Goal: Task Accomplishment & Management: Use online tool/utility

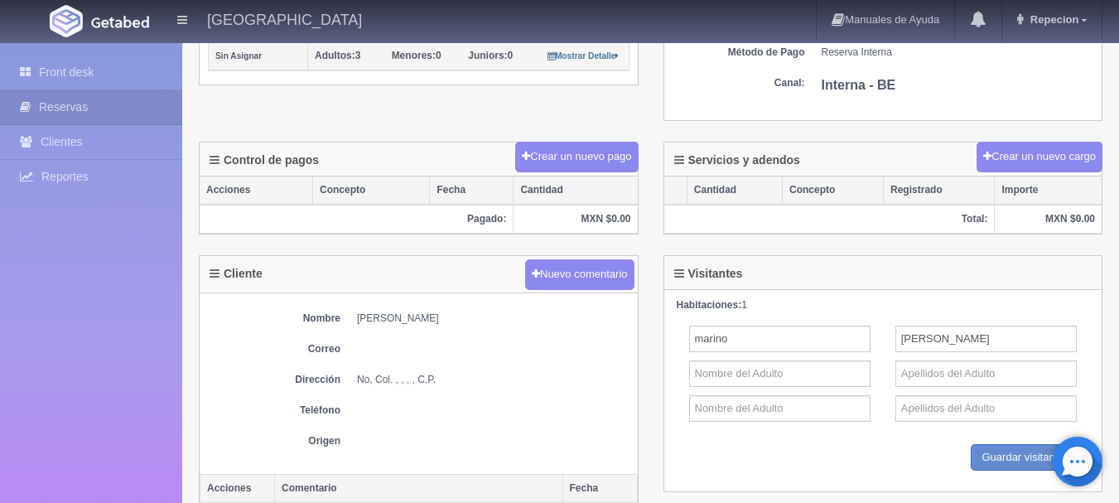
scroll to position [497, 0]
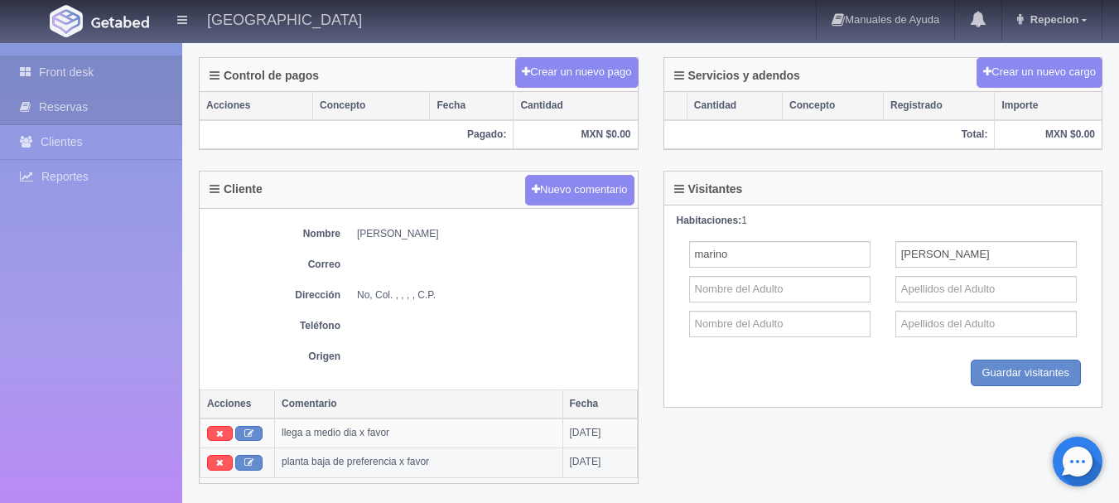
click at [63, 70] on link "Front desk" at bounding box center [91, 73] width 182 height 34
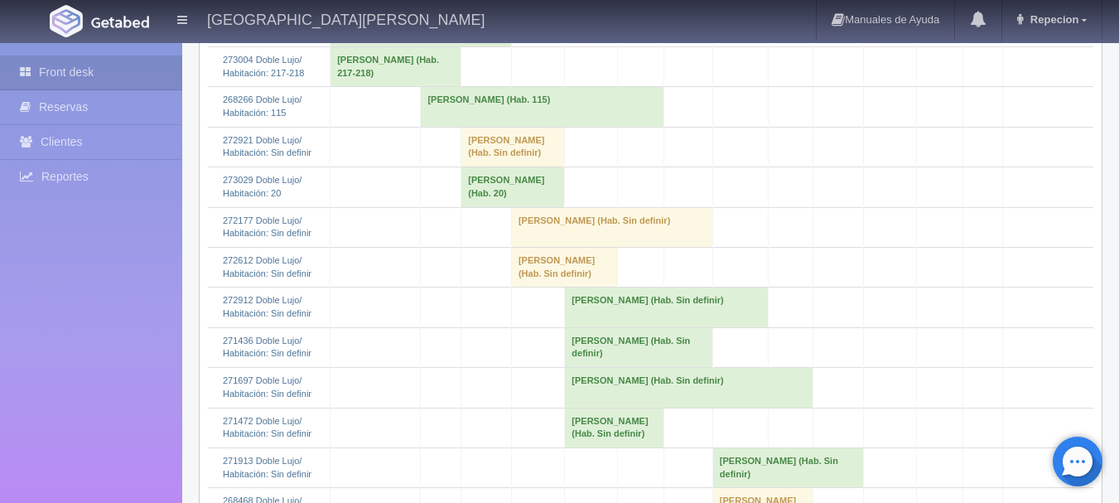
scroll to position [1160, 0]
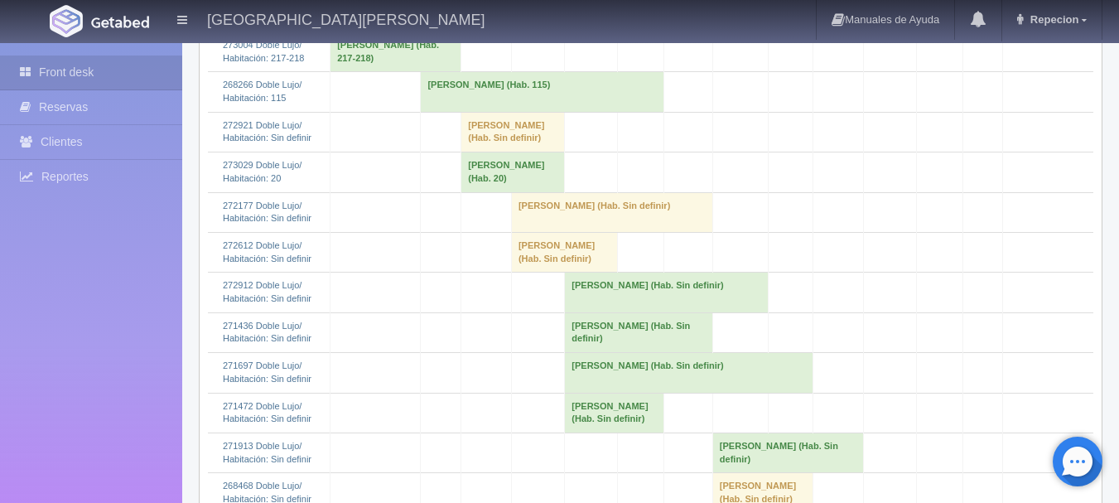
click at [506, 192] on td "[PERSON_NAME] (Hab. 20)" at bounding box center [513, 172] width 104 height 40
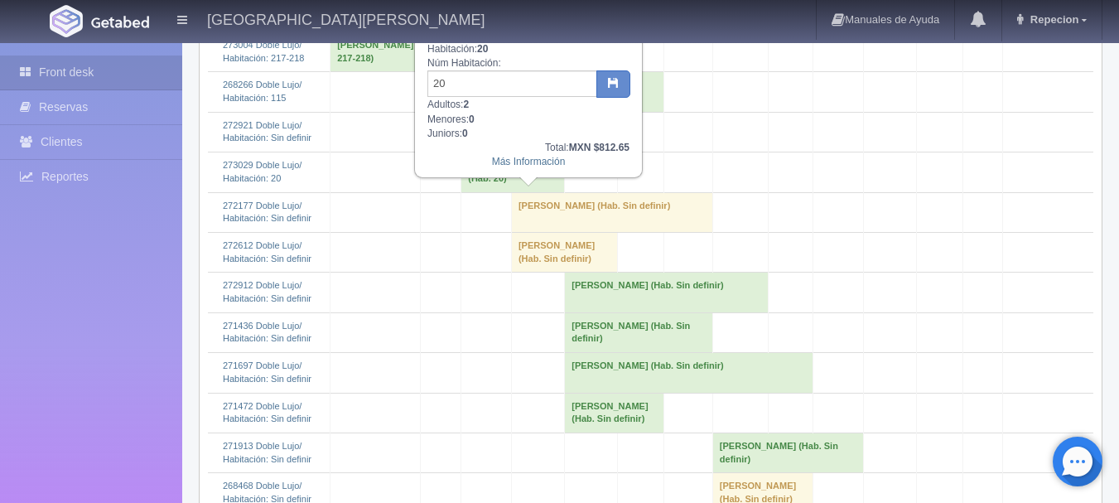
scroll to position [1077, 0]
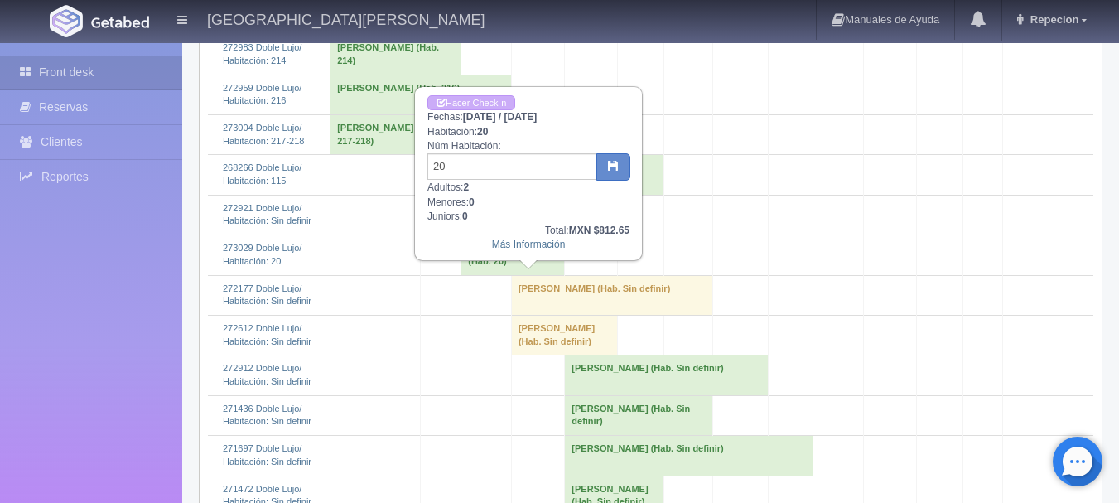
click at [507, 275] on td "[PERSON_NAME] (Hab. 20)" at bounding box center [513, 255] width 104 height 40
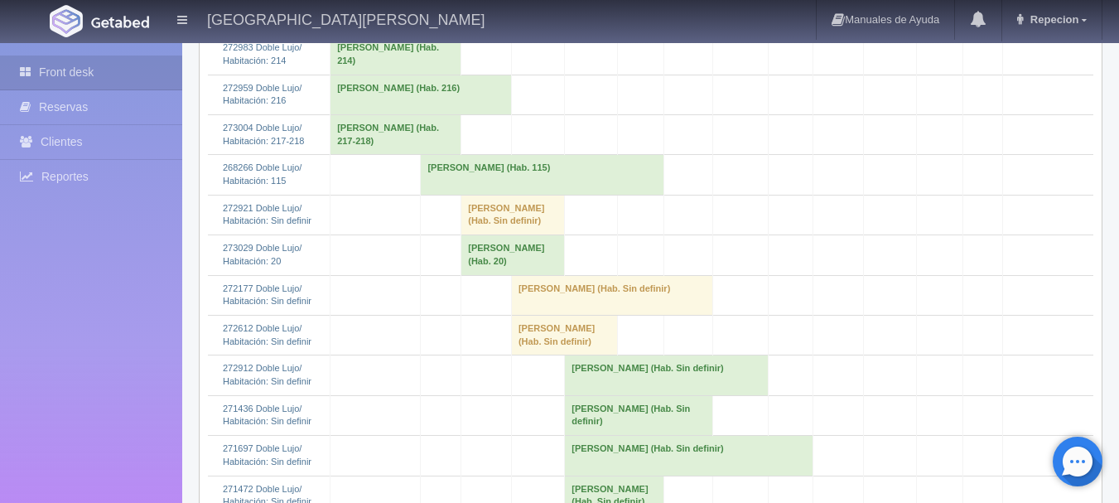
click at [529, 275] on td "[PERSON_NAME] (Hab. 20)" at bounding box center [513, 255] width 104 height 40
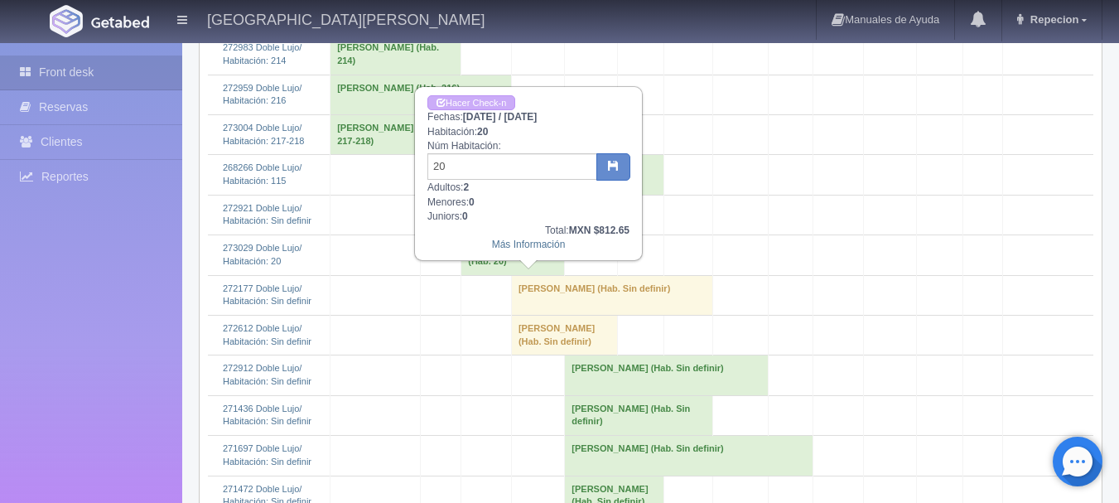
click at [485, 94] on div "Hacer Check-n Fechas: 2025-09-08 / 2025-09-09 Habitación: 20 Núm Habitación: 20…" at bounding box center [528, 173] width 225 height 171
click at [484, 101] on link "Hacer Check-n" at bounding box center [471, 103] width 88 height 16
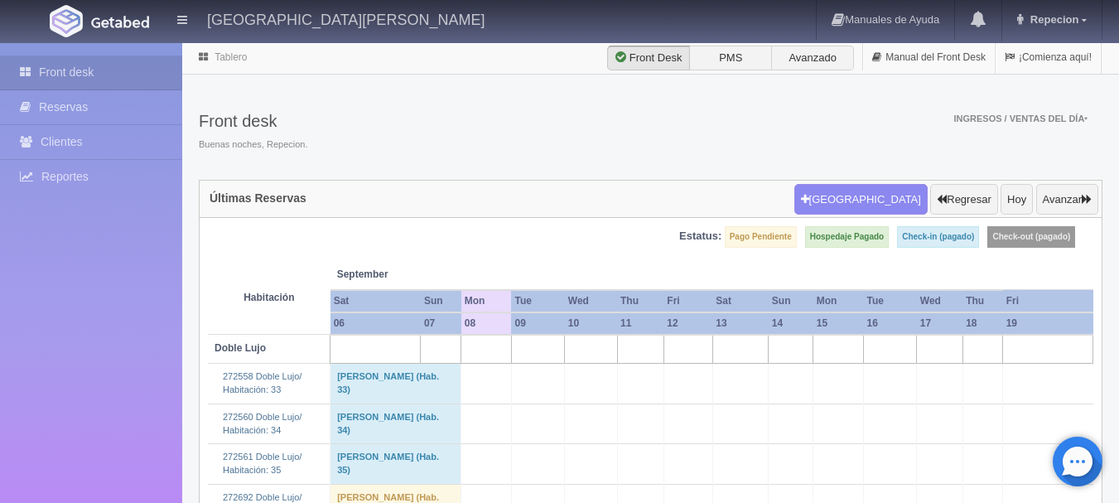
scroll to position [1077, 0]
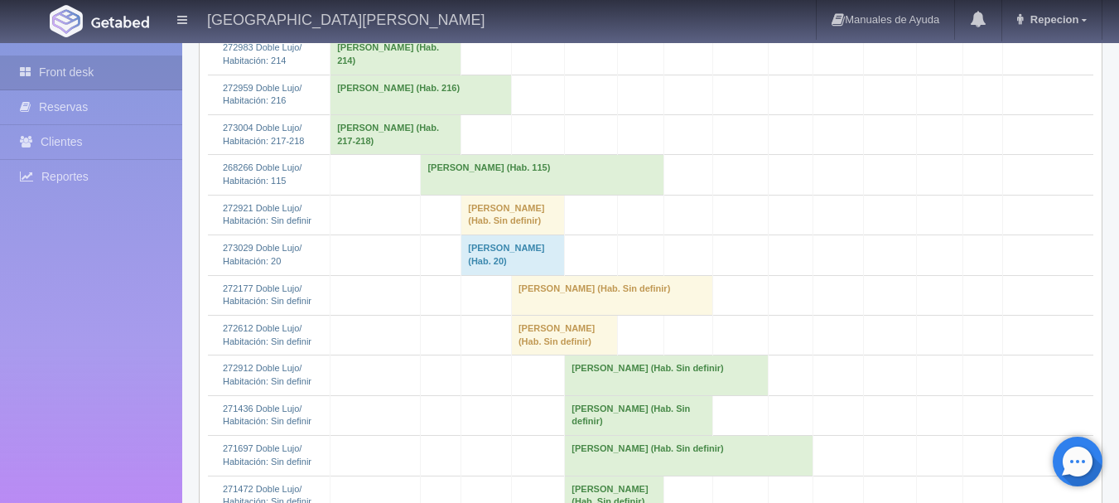
click at [531, 275] on td "Lorena Mayo (Hab. 20)" at bounding box center [513, 255] width 104 height 40
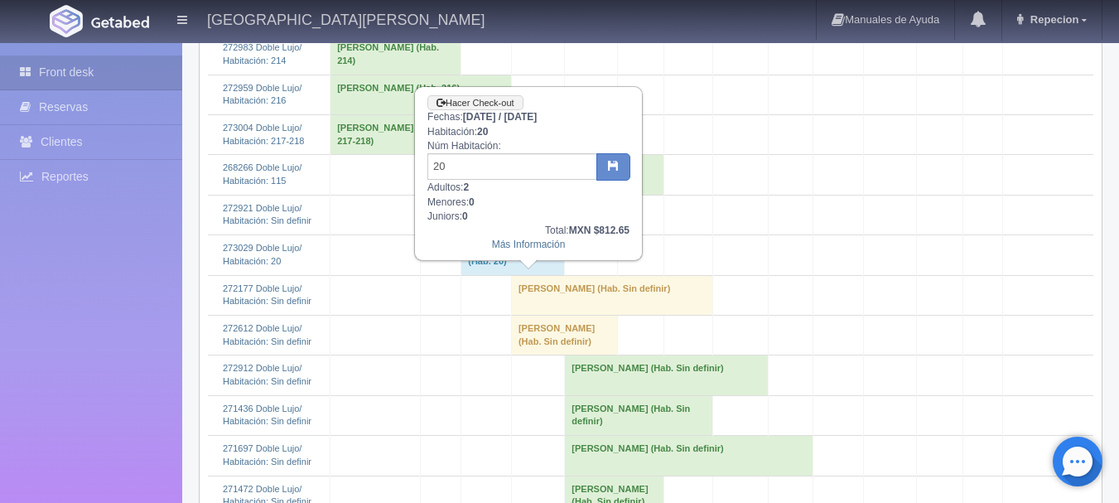
click at [519, 275] on td "[PERSON_NAME] (Hab. 20)" at bounding box center [513, 255] width 104 height 40
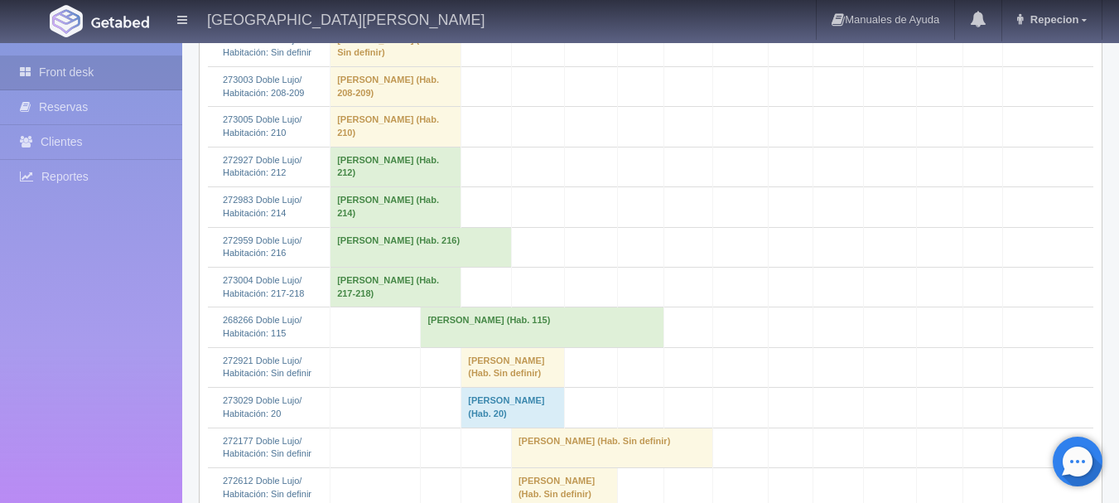
scroll to position [911, 0]
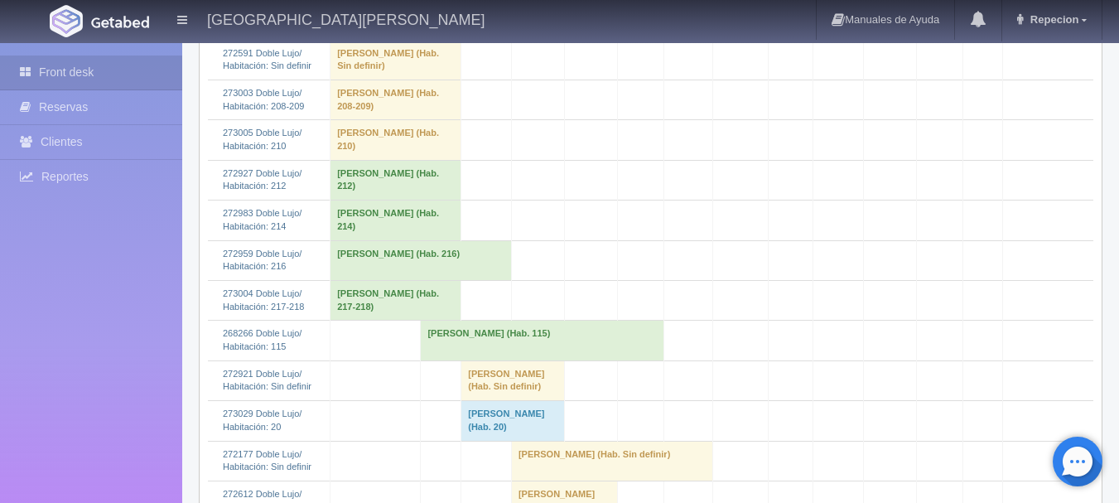
click at [515, 360] on td "[PERSON_NAME] (Hab. 115)" at bounding box center [542, 341] width 243 height 40
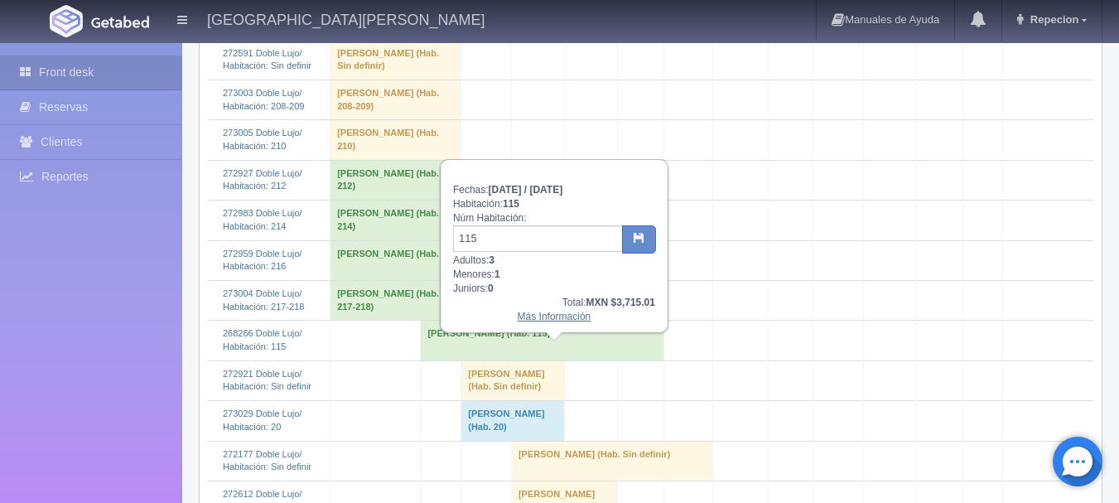
click at [539, 322] on link "Más Información" at bounding box center [555, 317] width 74 height 12
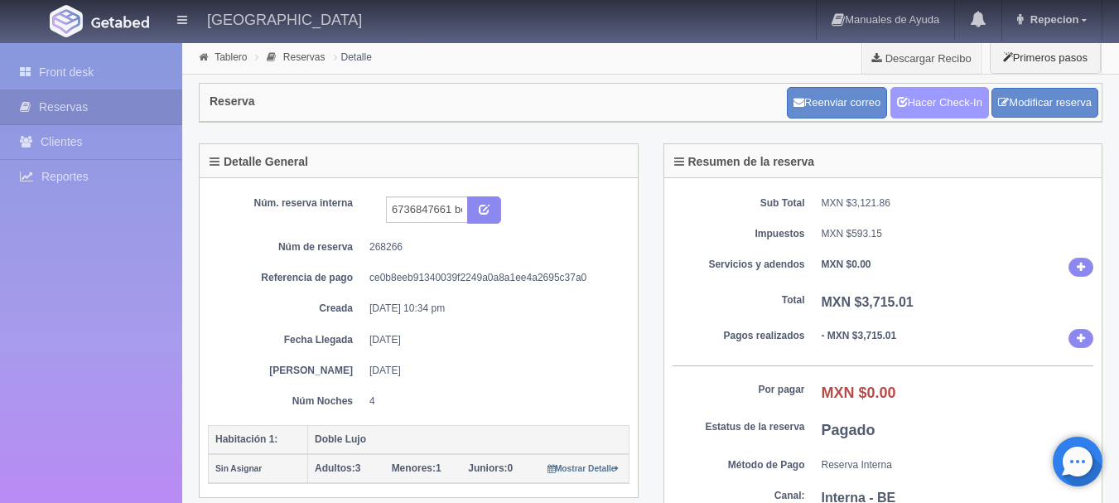
click at [933, 95] on link "Hacer Check-In" at bounding box center [940, 102] width 99 height 31
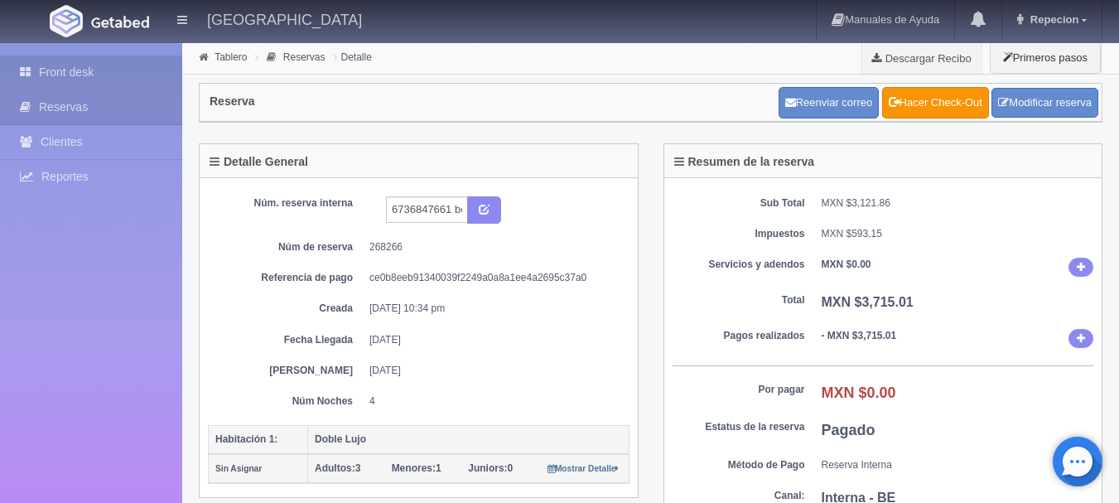
click at [53, 68] on link "Front desk" at bounding box center [91, 73] width 182 height 34
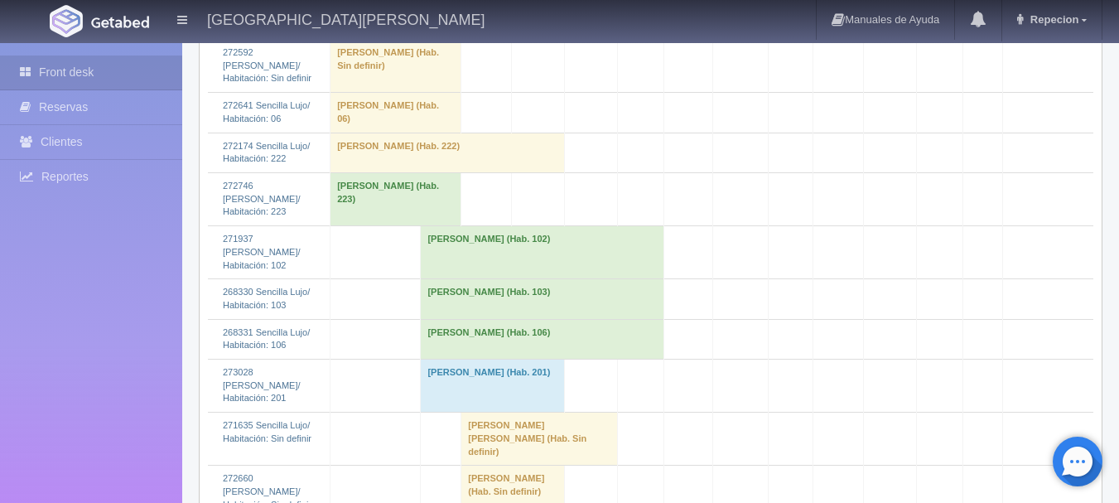
scroll to position [2651, 0]
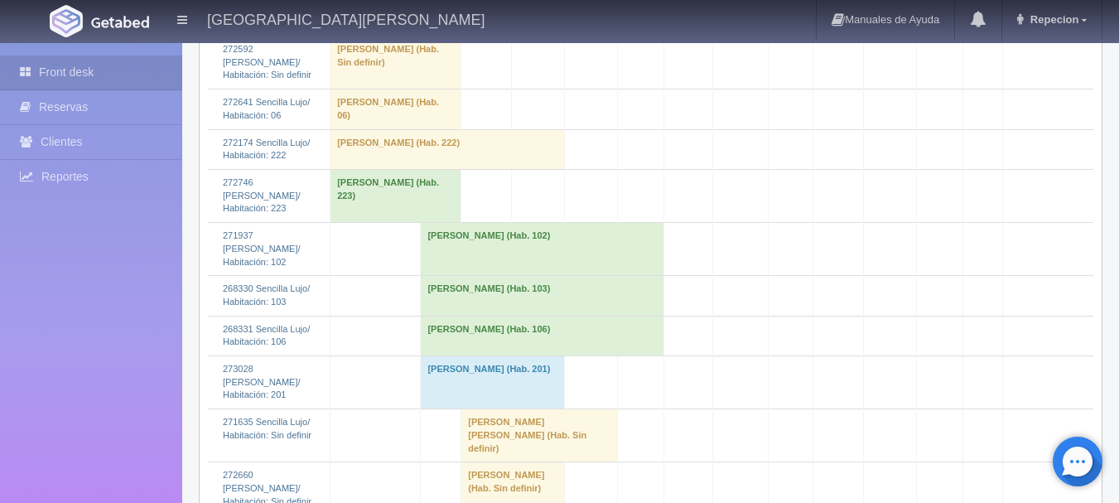
click at [524, 409] on td "[PERSON_NAME] [PERSON_NAME] (Hab. Sin definir)" at bounding box center [539, 435] width 156 height 53
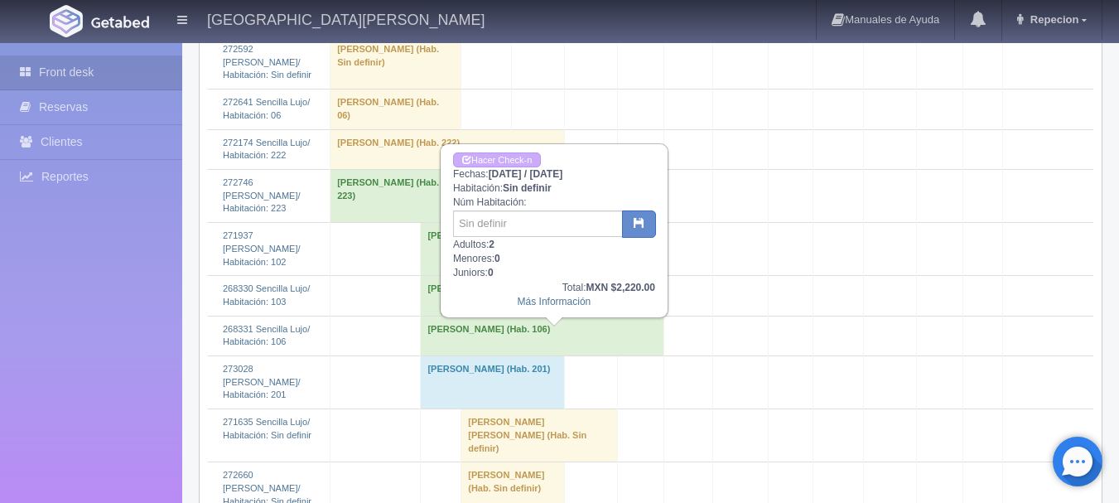
click at [524, 409] on td "[PERSON_NAME] [PERSON_NAME] (Hab. Sin definir)" at bounding box center [539, 435] width 156 height 53
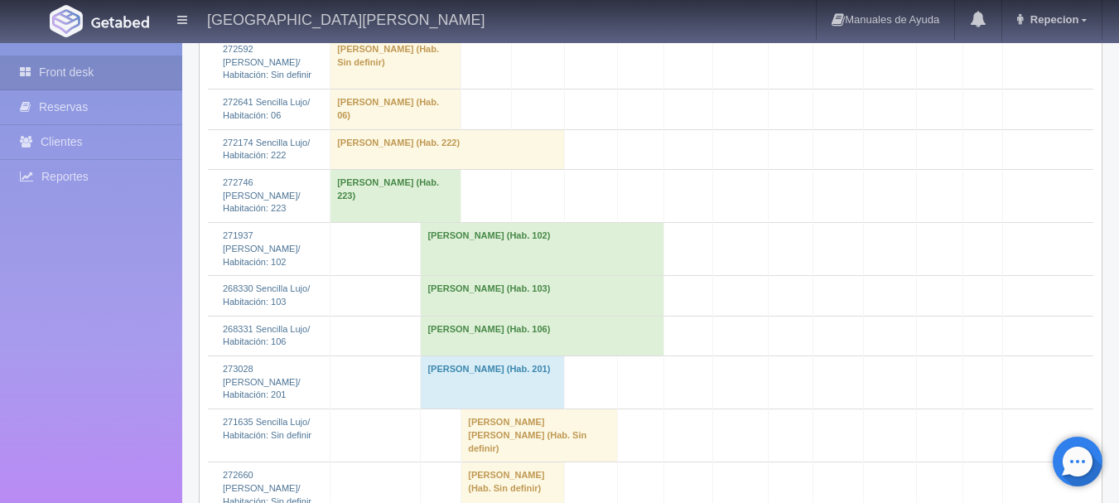
click at [522, 462] on td "[PERSON_NAME] (Hab. Sin definir)" at bounding box center [513, 488] width 104 height 53
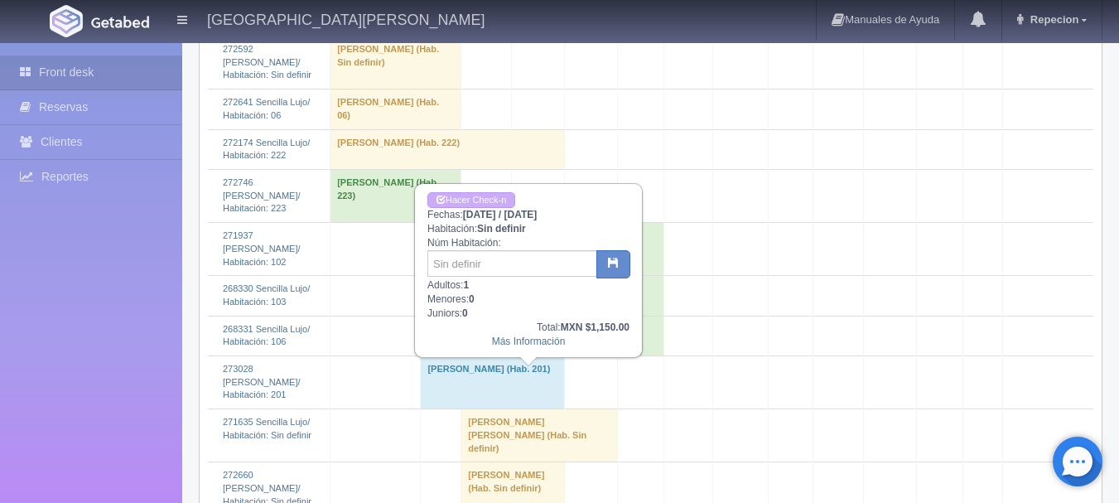
click at [522, 462] on td "[PERSON_NAME] (Hab. Sin definir)" at bounding box center [513, 488] width 104 height 53
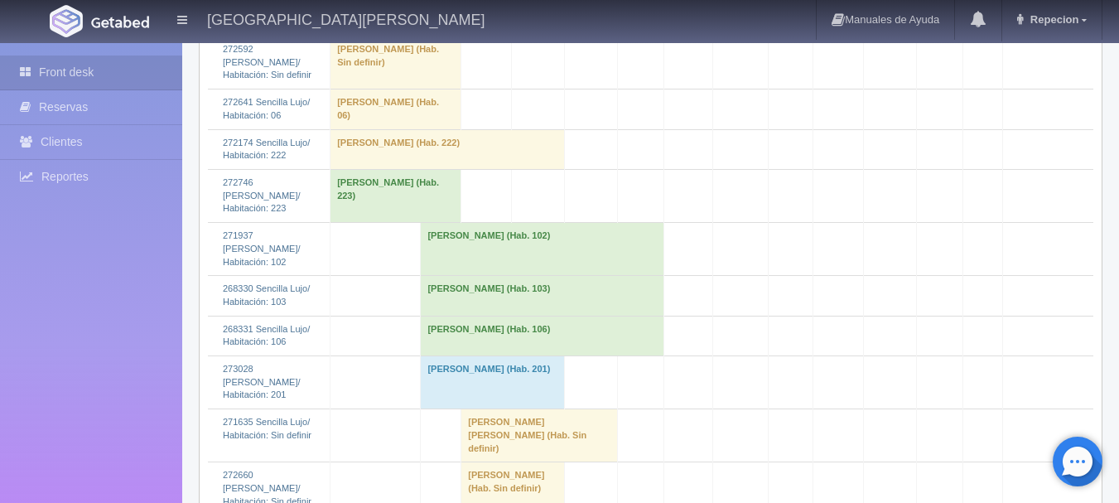
click at [520, 316] on td "Alma Lizzeth Contreras Jimenez (Hab. 106)" at bounding box center [542, 336] width 243 height 40
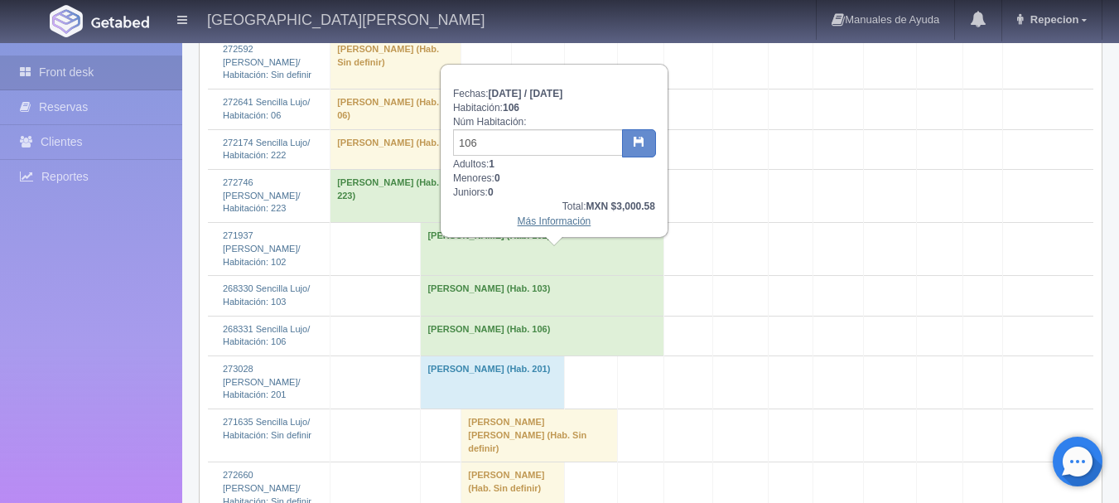
click at [531, 225] on link "Más Información" at bounding box center [555, 221] width 74 height 12
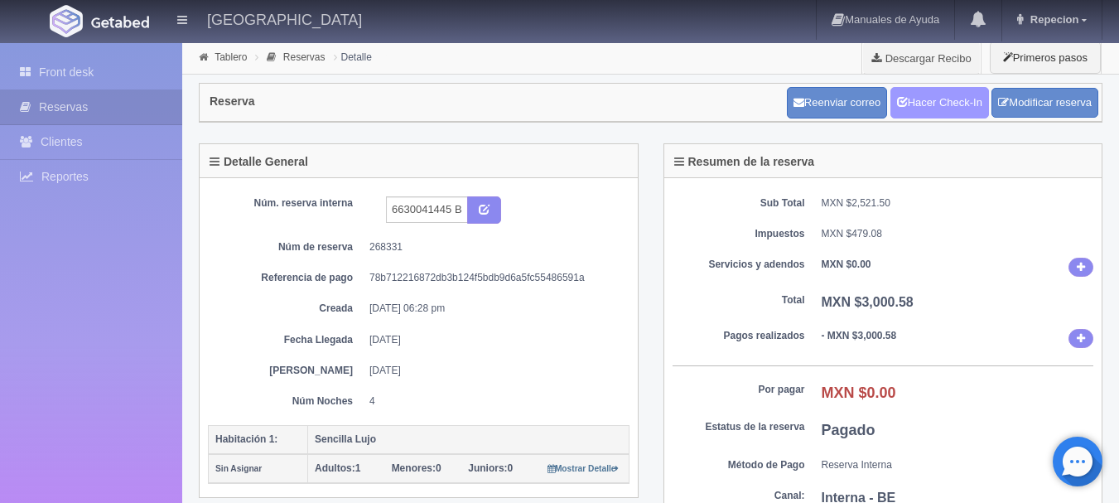
click at [932, 96] on link "Hacer Check-In" at bounding box center [940, 102] width 99 height 31
click at [75, 75] on link "Front desk" at bounding box center [91, 73] width 182 height 34
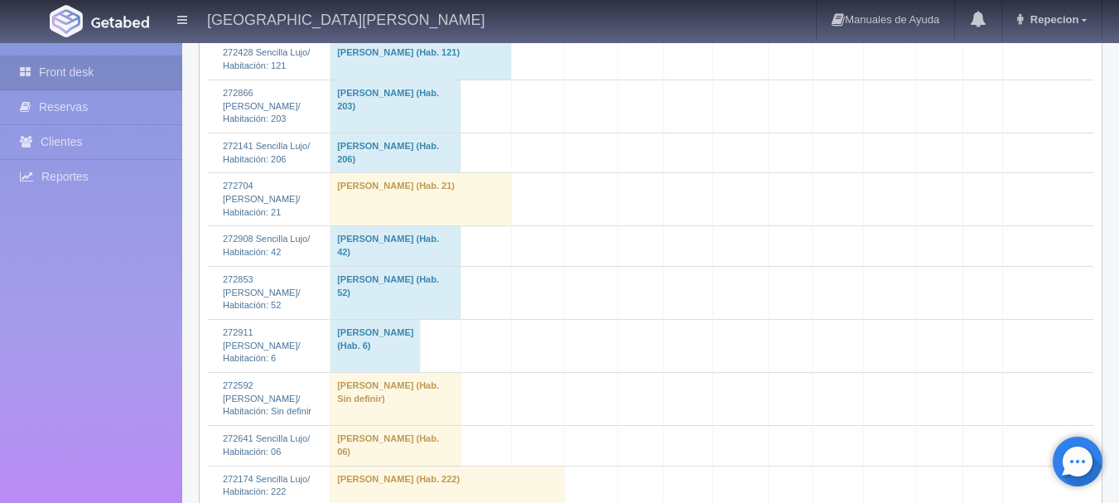
scroll to position [2402, 0]
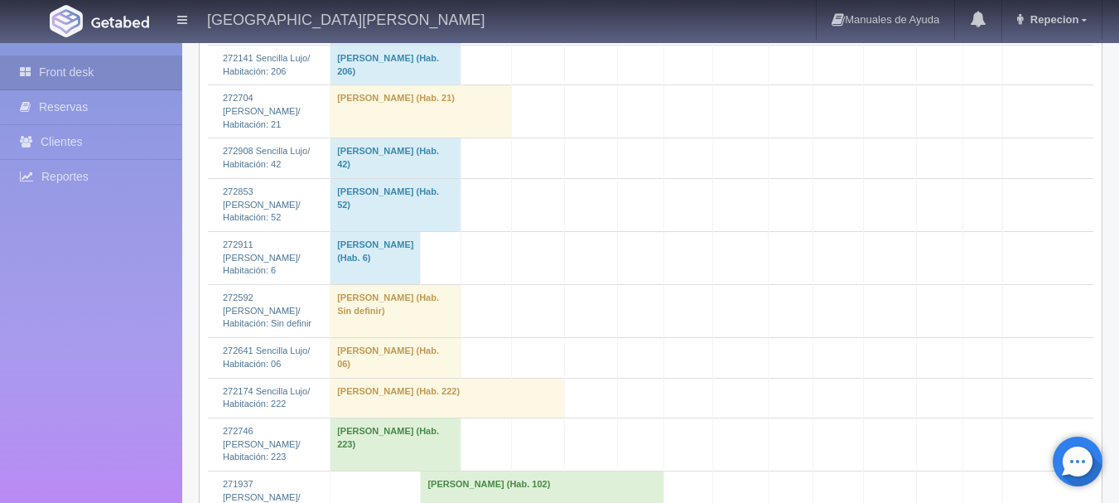
click at [480, 471] on td "Eva Jannett Irazoqui Dones (Hab. 102)" at bounding box center [542, 497] width 243 height 53
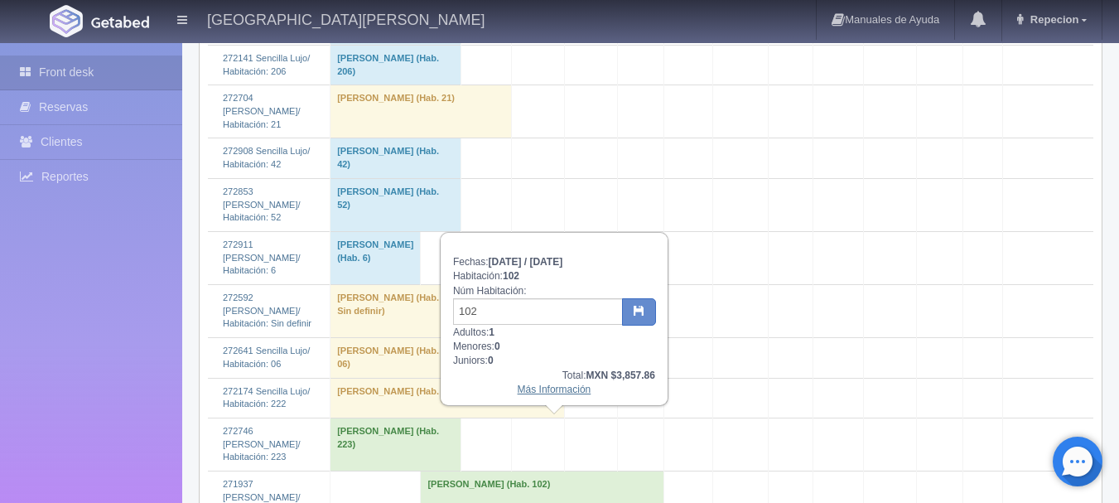
click at [534, 395] on link "Más Información" at bounding box center [555, 390] width 74 height 12
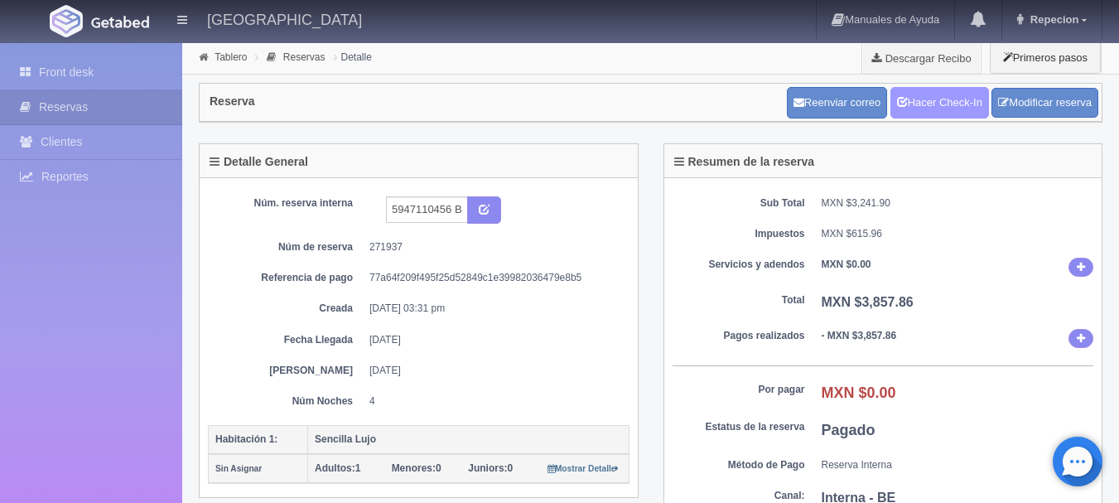
click at [926, 107] on link "Hacer Check-In" at bounding box center [940, 102] width 99 height 31
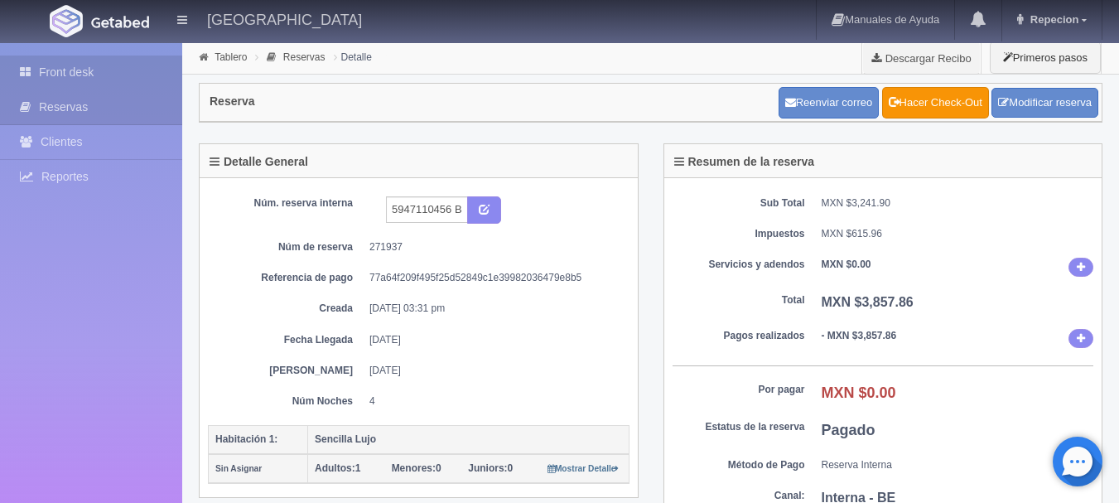
click at [68, 76] on link "Front desk" at bounding box center [91, 73] width 182 height 34
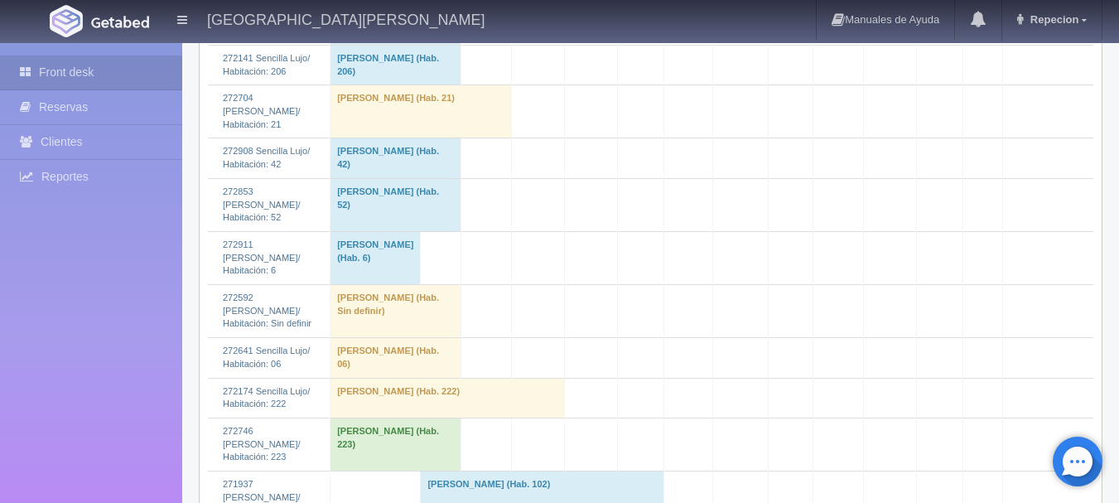
scroll to position [2568, 0]
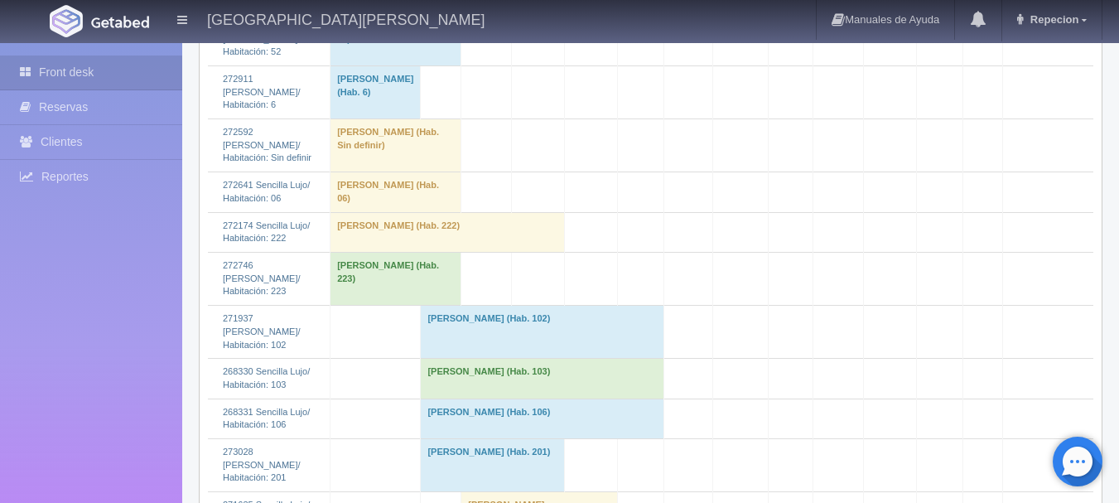
click at [470, 359] on td "[PERSON_NAME] (Hab. 103)" at bounding box center [542, 379] width 243 height 40
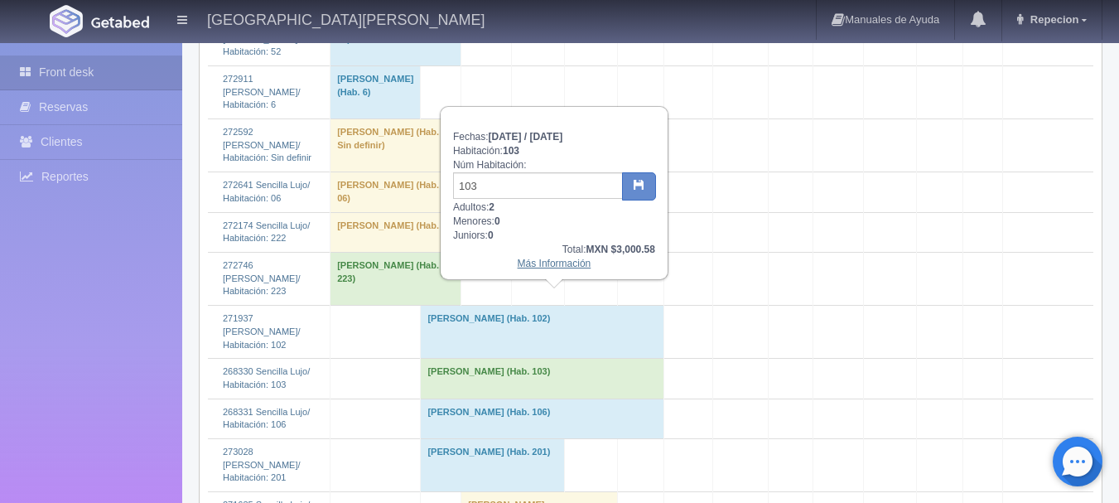
click at [548, 268] on link "Más Información" at bounding box center [555, 264] width 74 height 12
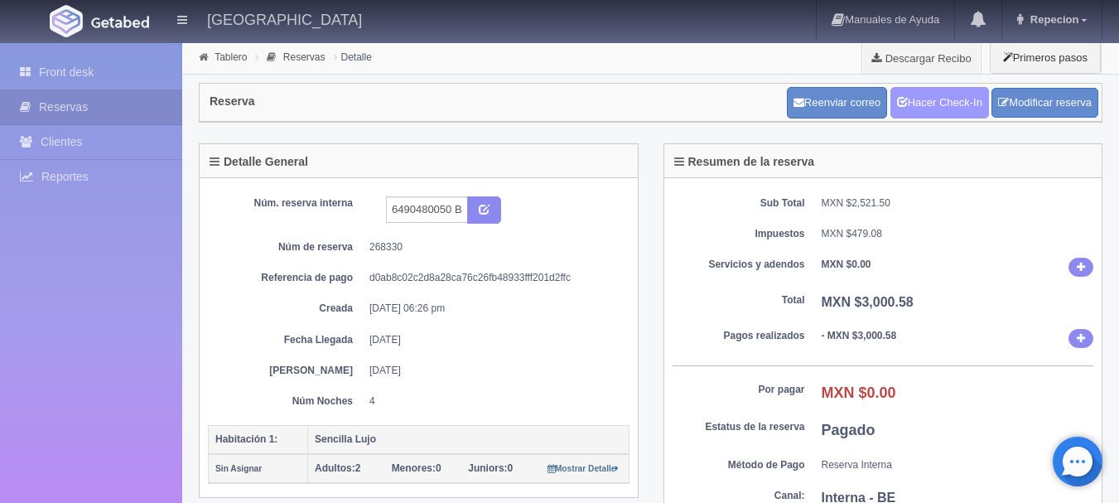
click at [927, 101] on link "Hacer Check-In" at bounding box center [940, 102] width 99 height 31
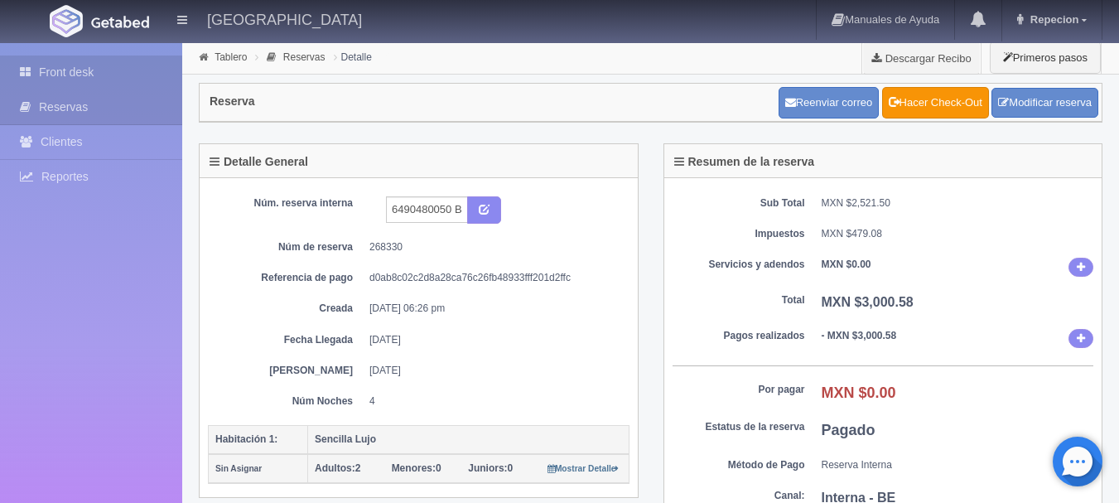
click at [73, 77] on link "Front desk" at bounding box center [91, 73] width 182 height 34
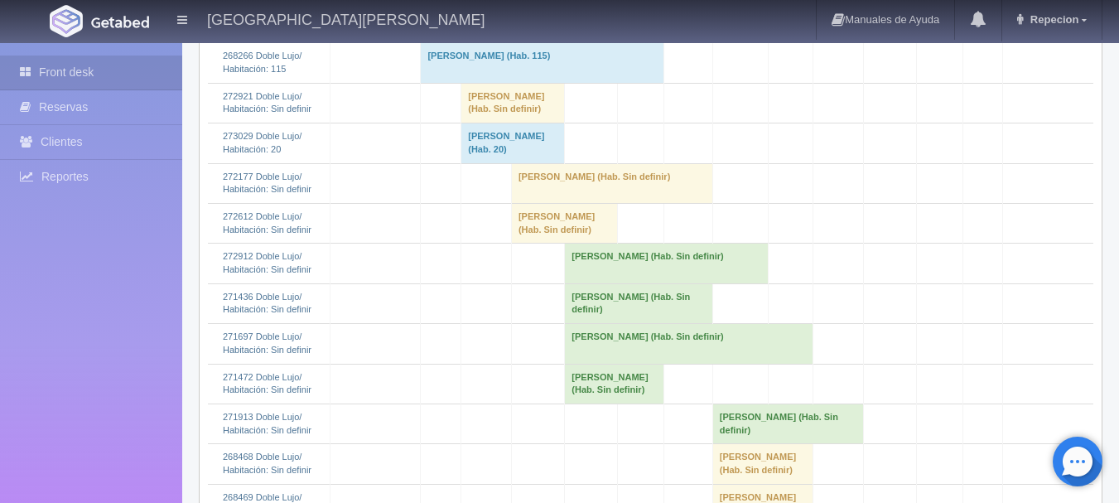
scroll to position [1160, 0]
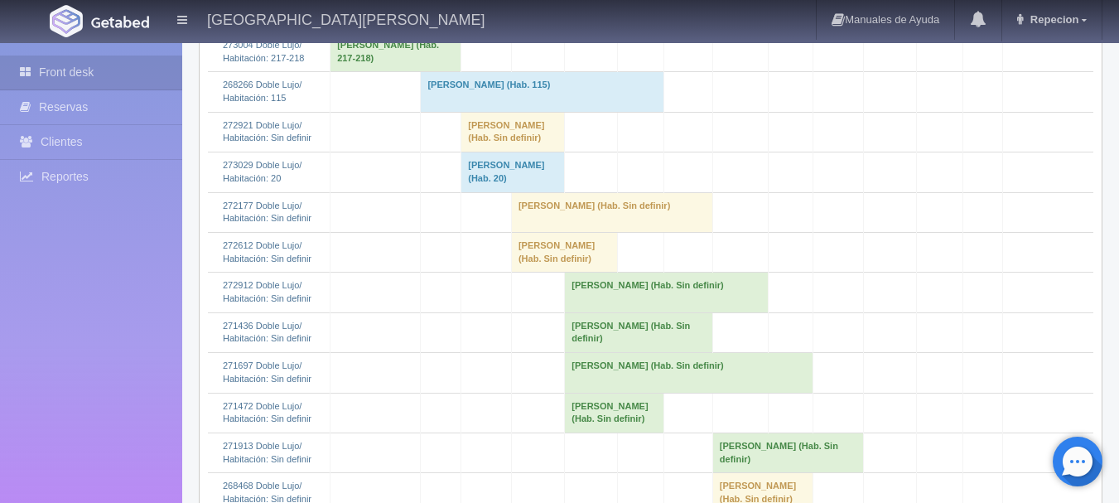
click at [526, 152] on td "[PERSON_NAME] (Hab. Sin definir)" at bounding box center [513, 132] width 104 height 40
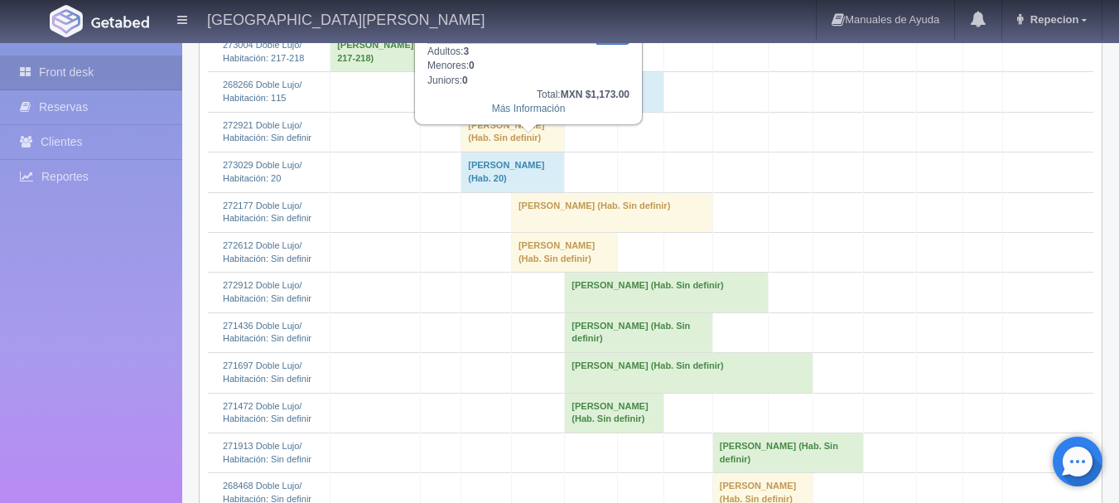
click at [526, 152] on td "[PERSON_NAME] (Hab. Sin definir)" at bounding box center [513, 132] width 104 height 40
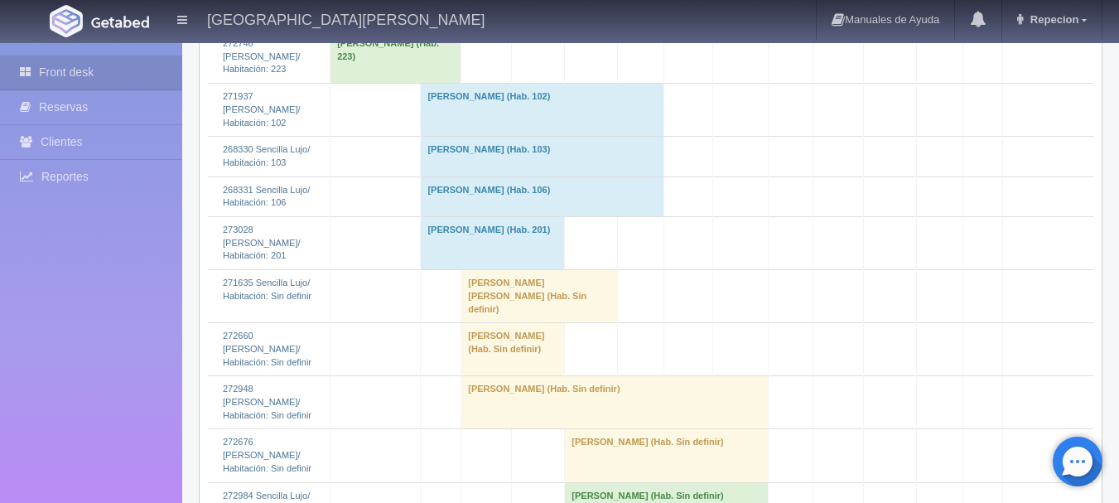
scroll to position [2817, 0]
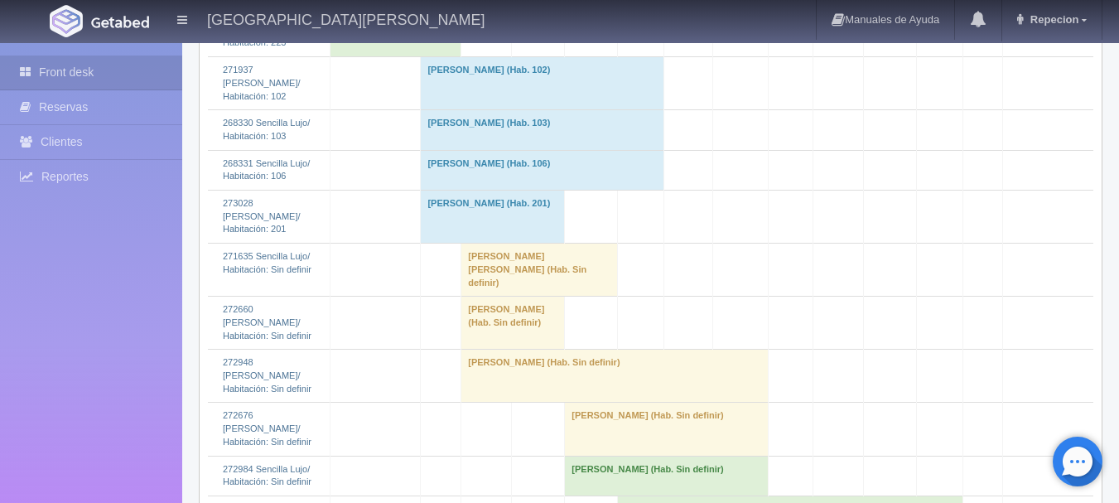
click at [541, 244] on td "[PERSON_NAME] [PERSON_NAME] (Hab. Sin definir)" at bounding box center [539, 270] width 156 height 53
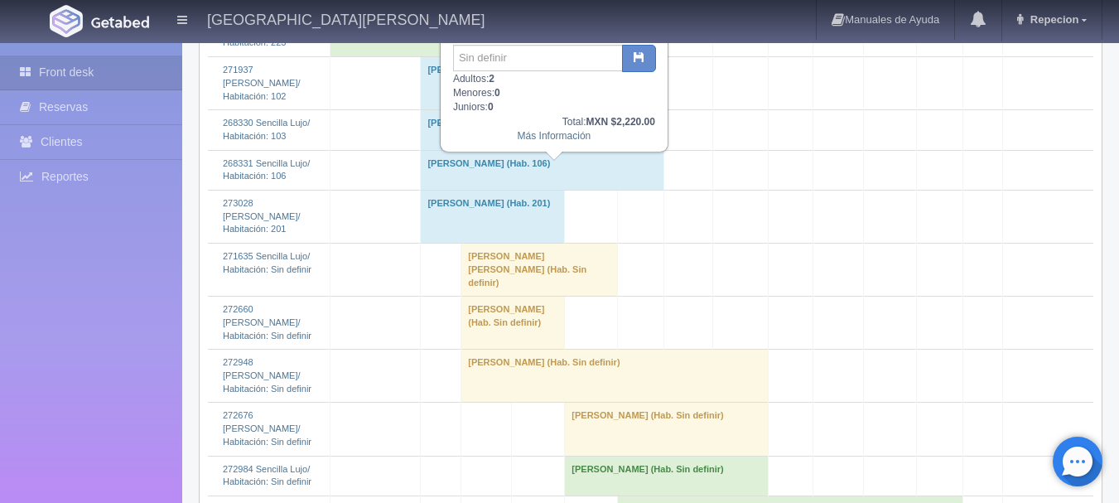
click at [541, 244] on td "[PERSON_NAME] [PERSON_NAME] (Hab. Sin definir)" at bounding box center [539, 270] width 156 height 53
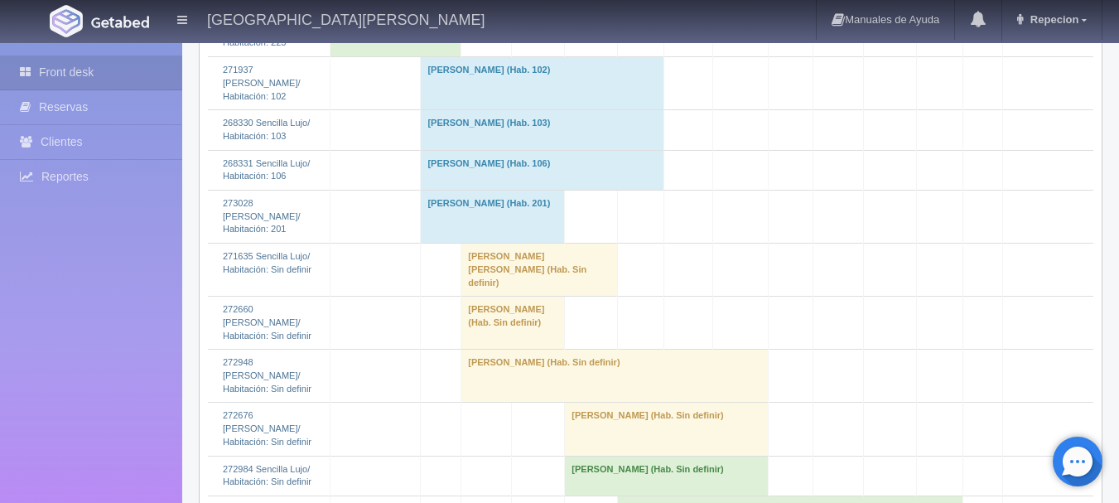
click at [532, 297] on td "IRVIN LUNA (Hab. Sin definir)" at bounding box center [513, 323] width 104 height 53
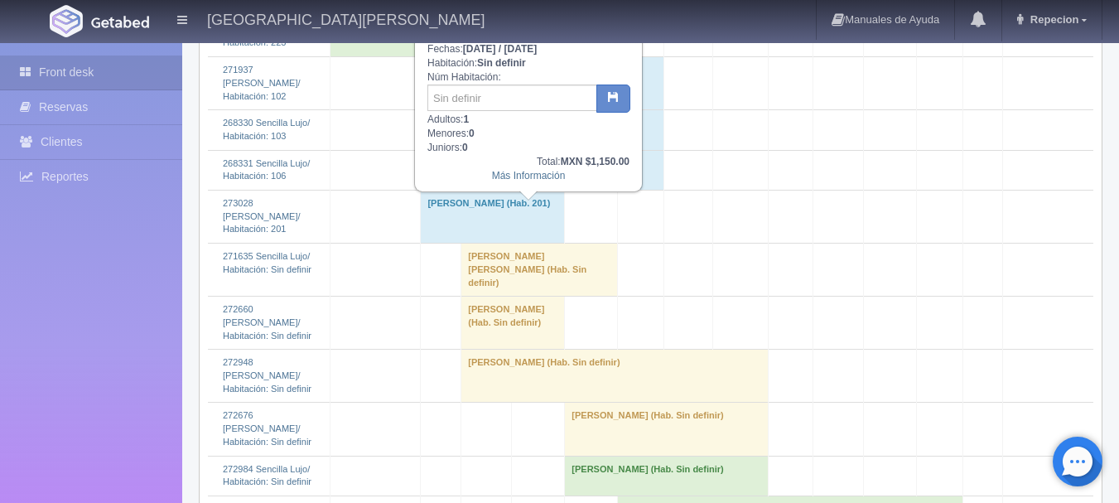
click at [539, 350] on td "Placido Estrada Marquez (Hab. Sin definir)" at bounding box center [614, 376] width 307 height 53
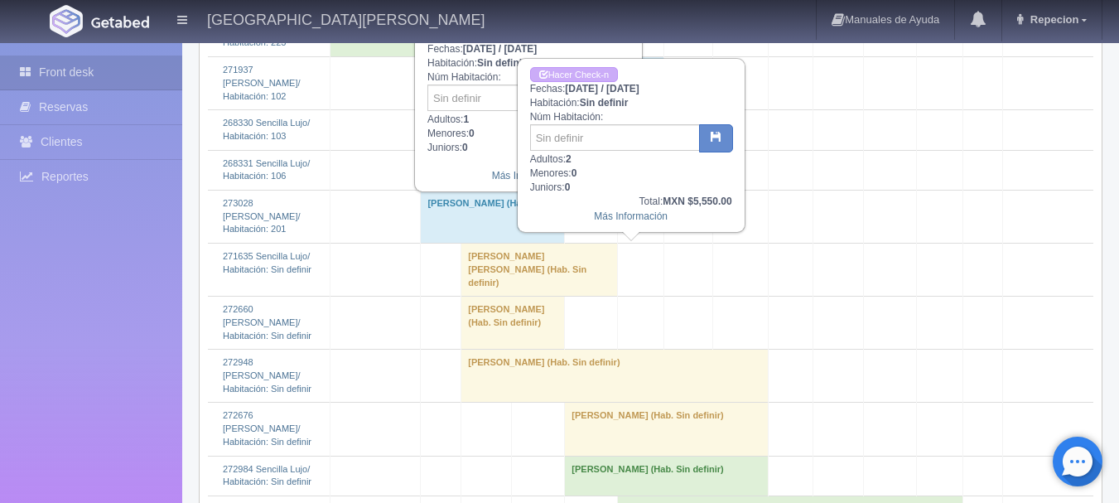
click at [539, 350] on td "[PERSON_NAME] (Hab. Sin definir)" at bounding box center [614, 376] width 307 height 53
click at [572, 350] on td "[PERSON_NAME] (Hab. Sin definir)" at bounding box center [614, 376] width 307 height 53
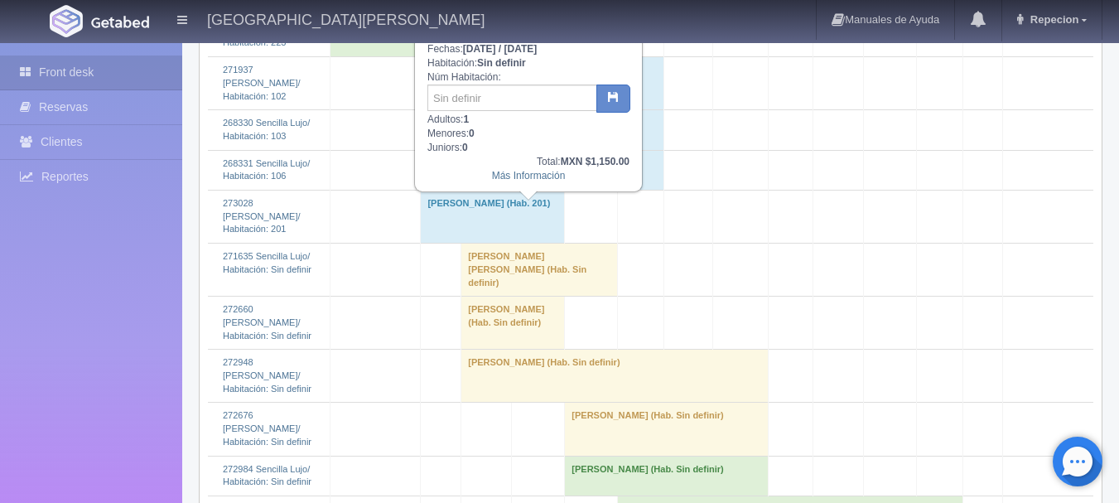
click at [558, 297] on td "[PERSON_NAME] (Hab. Sin definir)" at bounding box center [513, 323] width 104 height 53
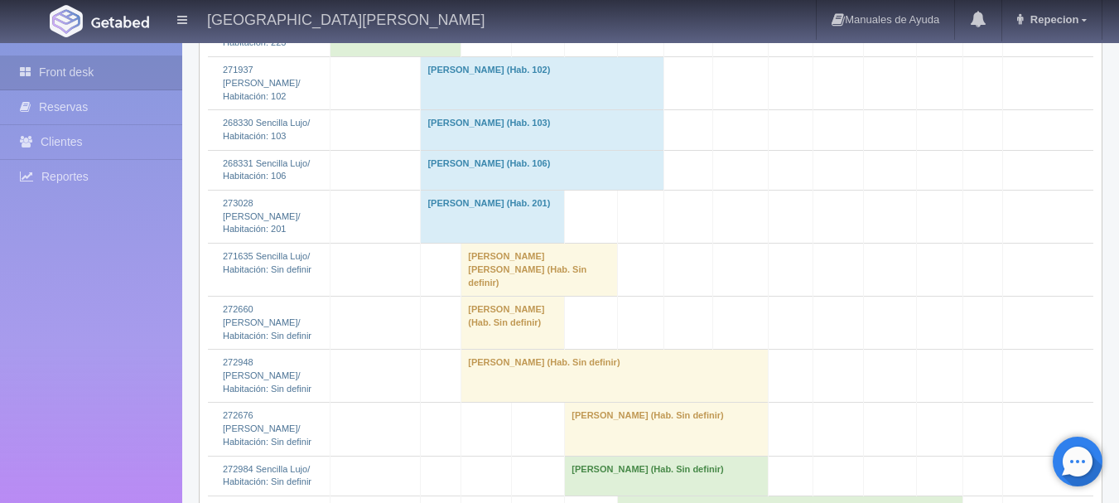
click at [558, 297] on td "[PERSON_NAME] (Hab. Sin definir)" at bounding box center [513, 323] width 104 height 53
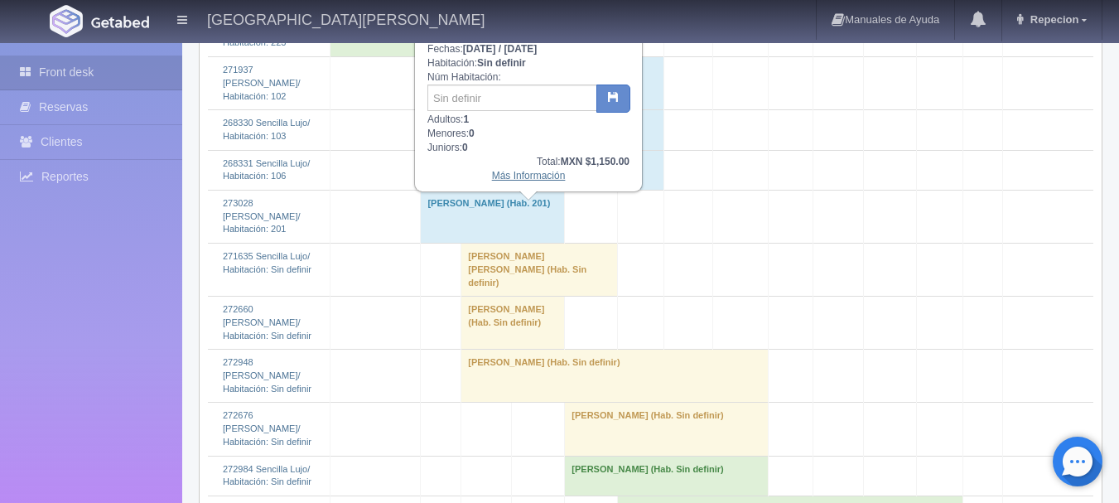
click at [550, 181] on link "Más Información" at bounding box center [529, 176] width 74 height 12
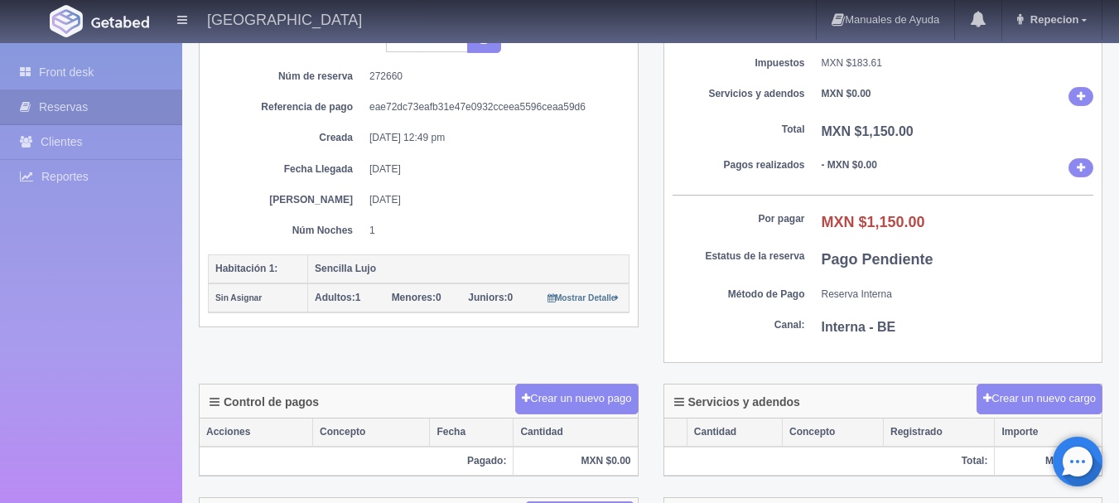
scroll to position [167, 0]
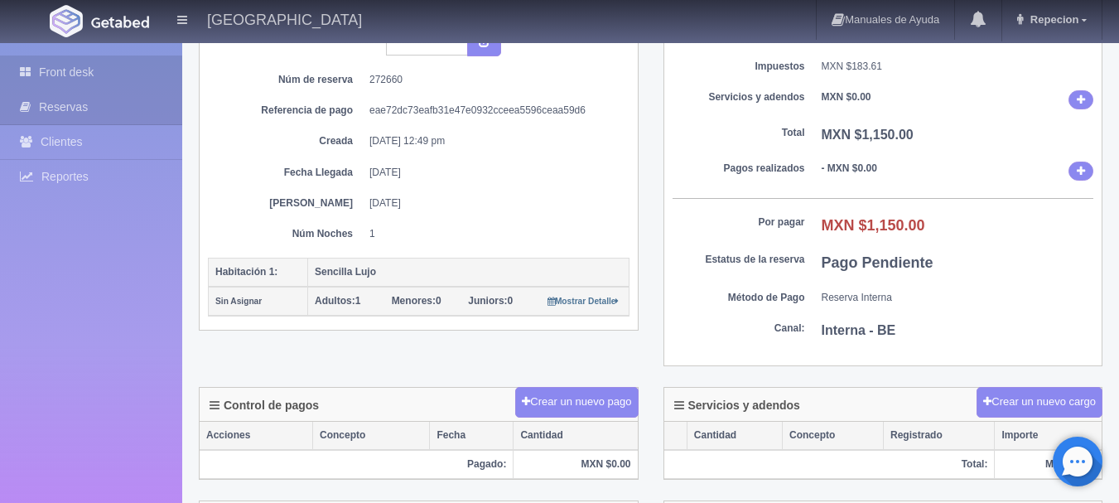
click at [66, 75] on link "Front desk" at bounding box center [91, 73] width 182 height 34
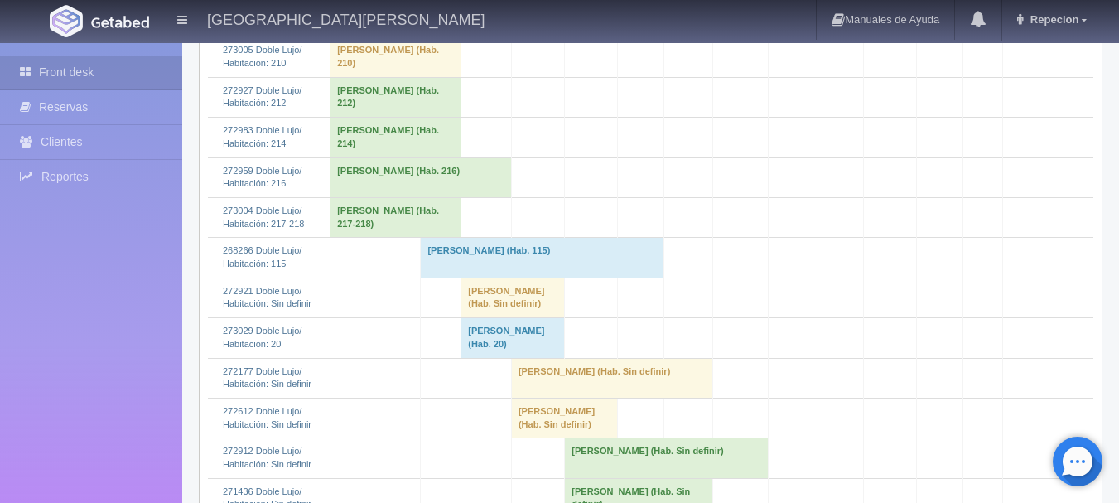
scroll to position [1160, 0]
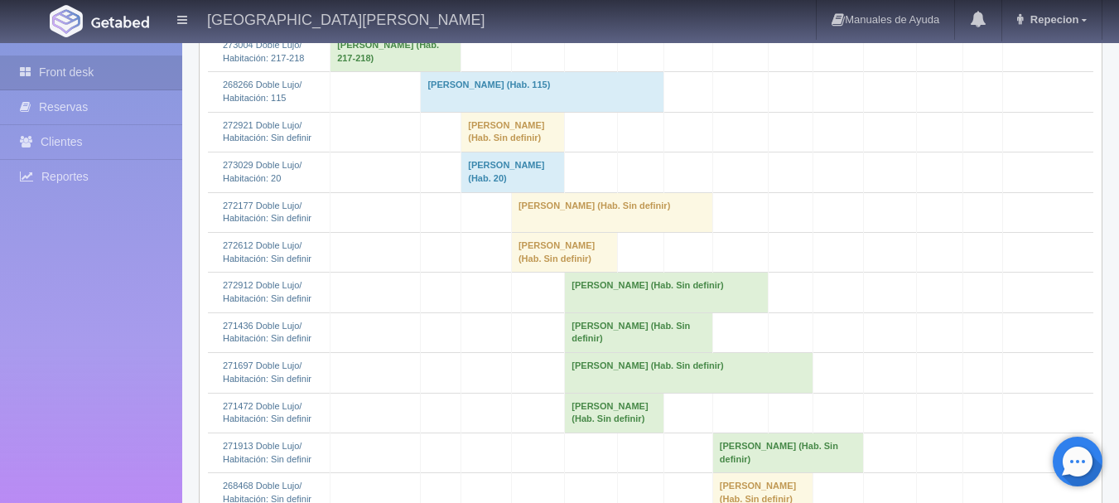
click at [506, 152] on td "[PERSON_NAME] (Hab. Sin definir)" at bounding box center [513, 132] width 104 height 40
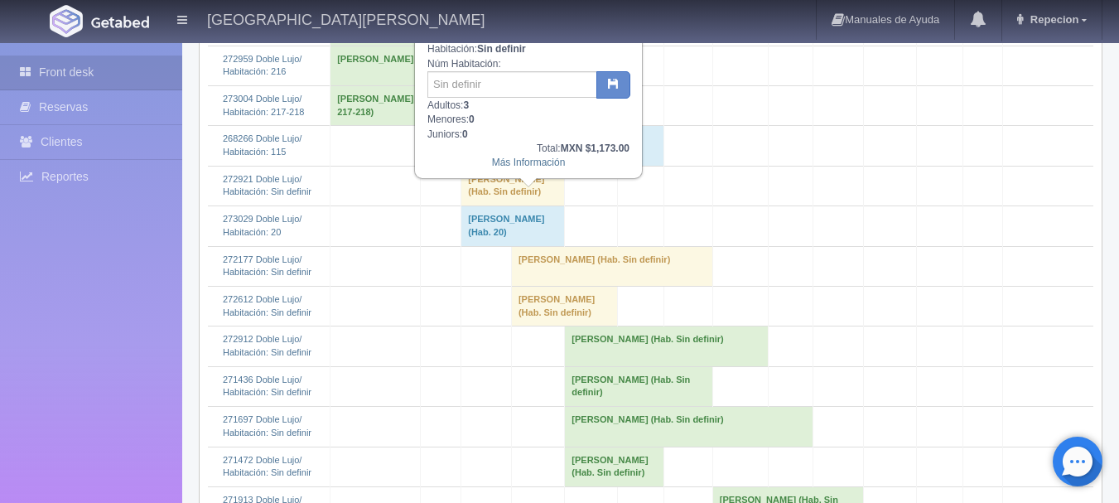
scroll to position [1077, 0]
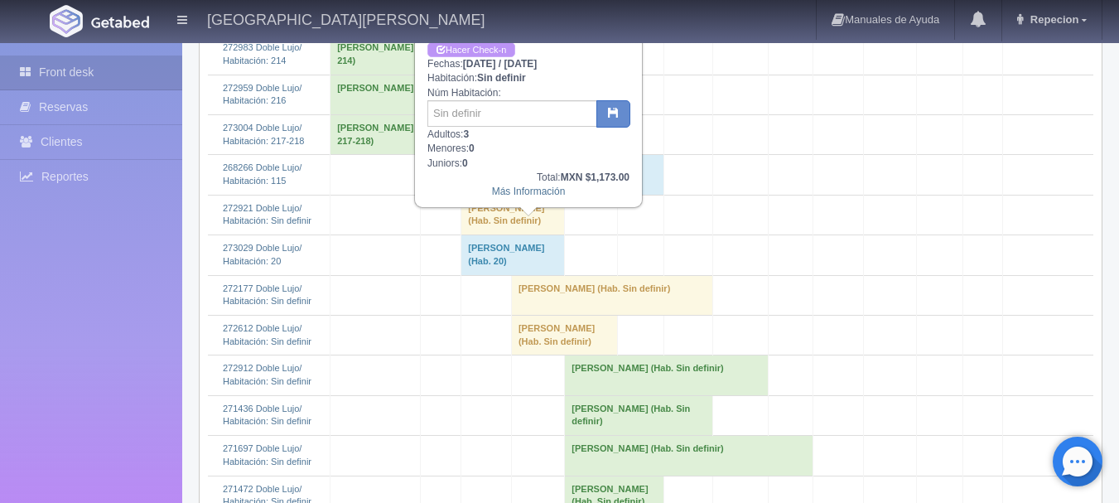
click at [494, 49] on link "Hacer Check-n" at bounding box center [471, 50] width 88 height 16
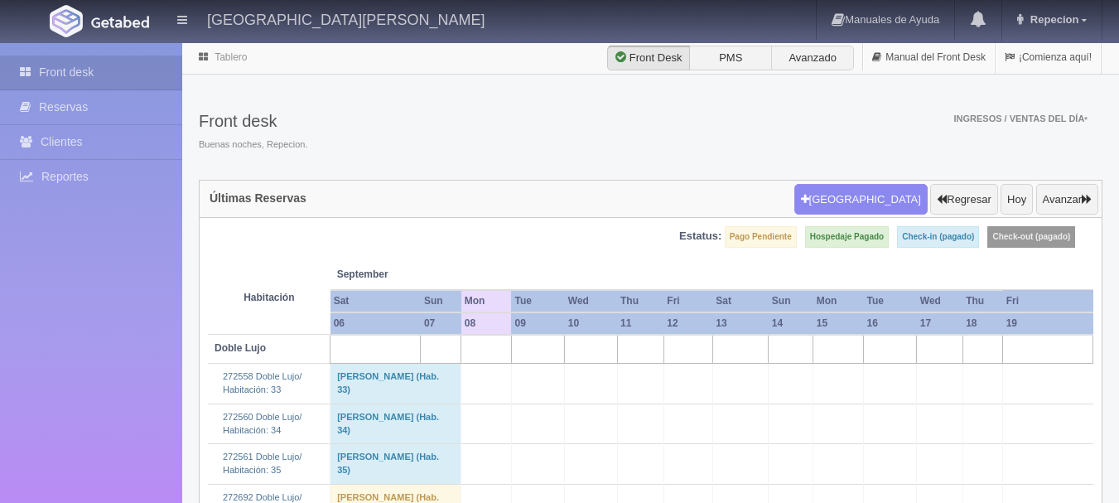
scroll to position [1077, 0]
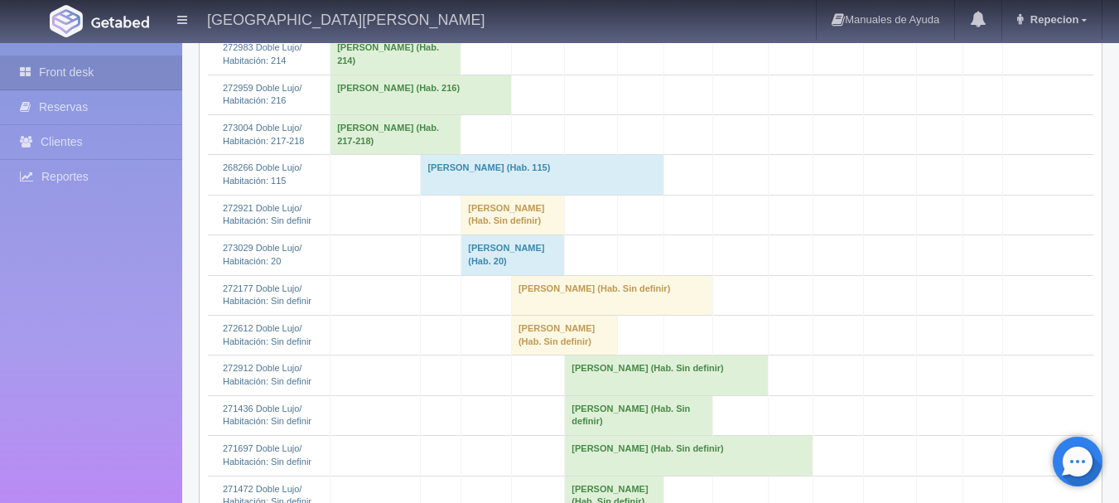
click at [514, 234] on td "marino gutierrez vazquez (Hab. Sin definir)" at bounding box center [513, 215] width 104 height 40
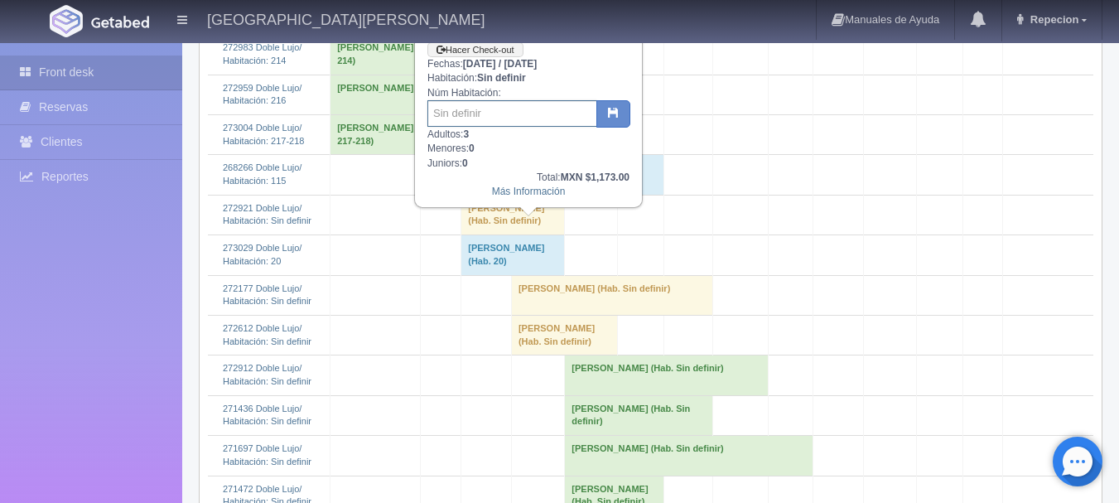
click at [505, 108] on input "text" at bounding box center [512, 113] width 170 height 27
type input "109"
click at [611, 114] on icon "button" at bounding box center [613, 112] width 11 height 11
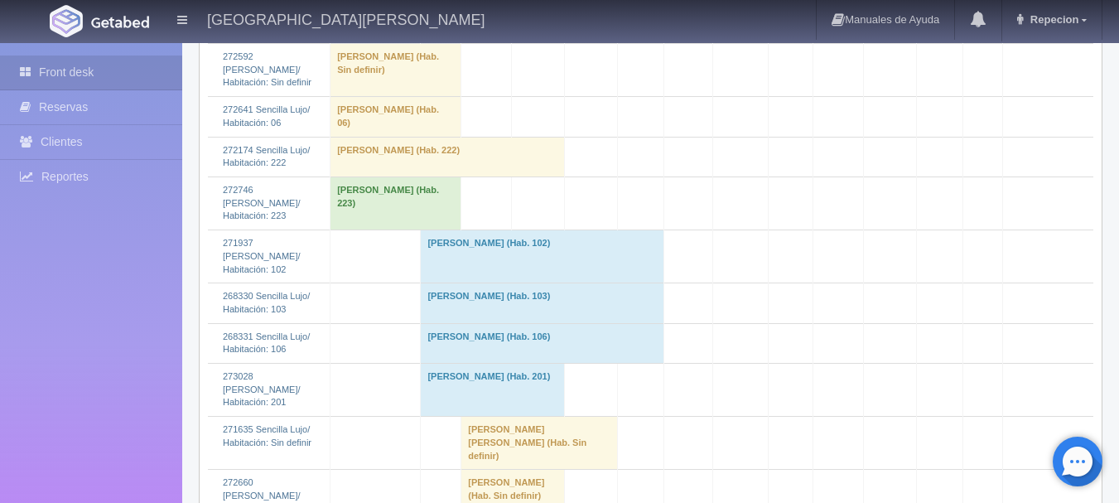
scroll to position [2734, 0]
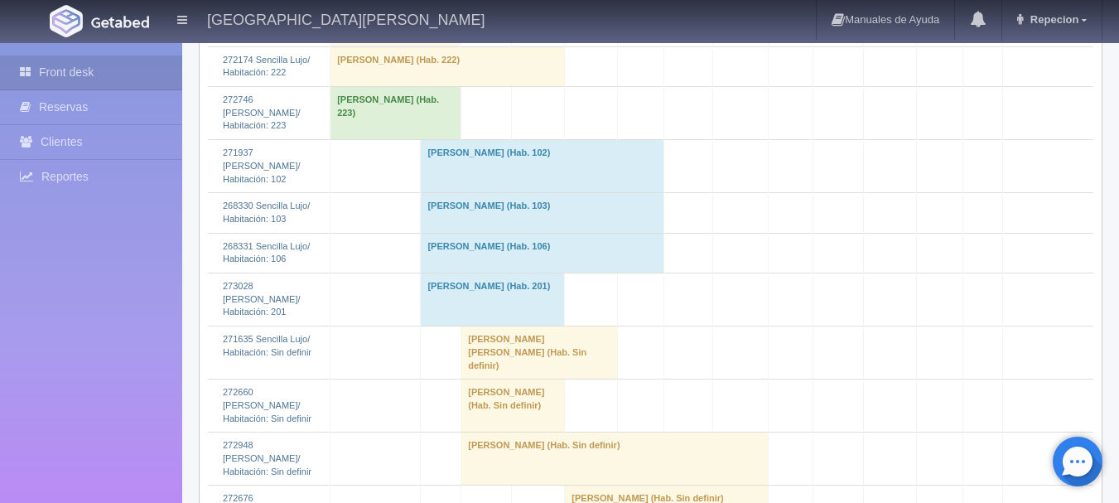
click at [528, 432] on td "[PERSON_NAME] (Hab. Sin definir)" at bounding box center [614, 458] width 307 height 53
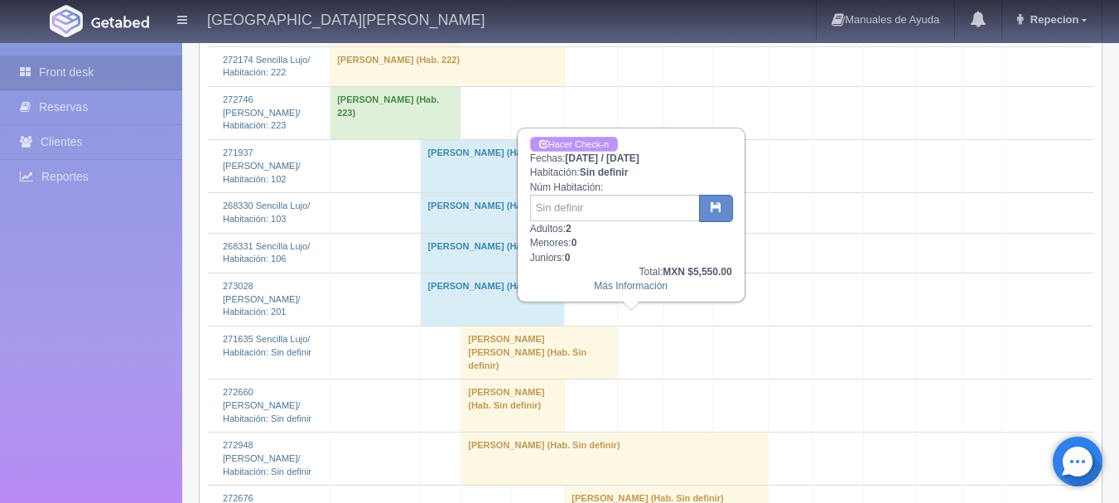
click at [587, 141] on link "Hacer Check-n" at bounding box center [574, 145] width 88 height 16
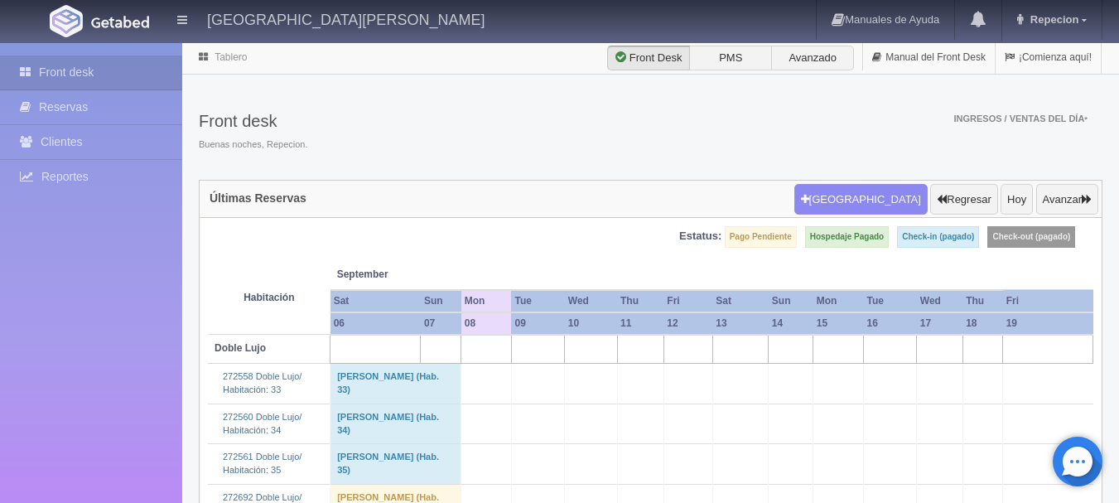
scroll to position [2734, 0]
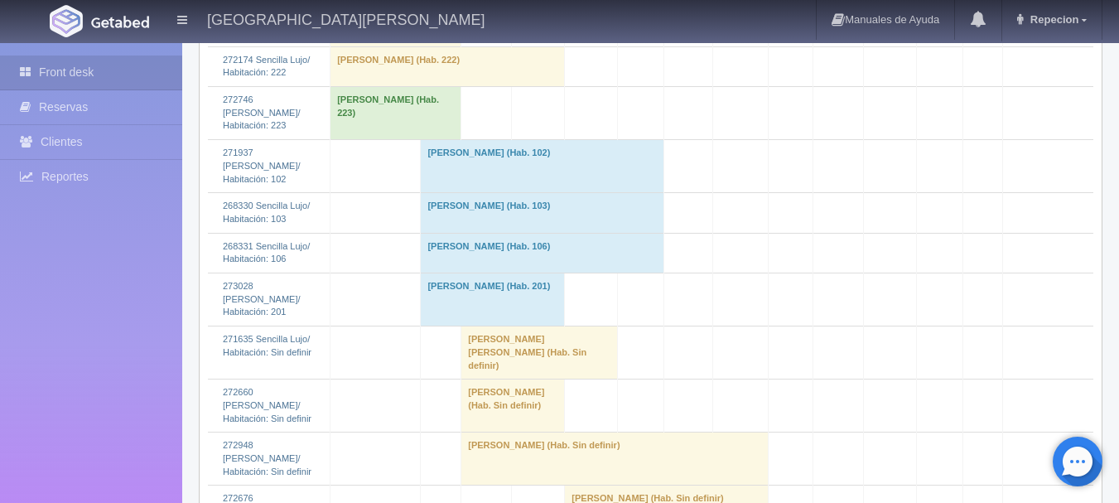
click at [557, 432] on td "[PERSON_NAME] (Hab. Sin definir)" at bounding box center [614, 458] width 307 height 53
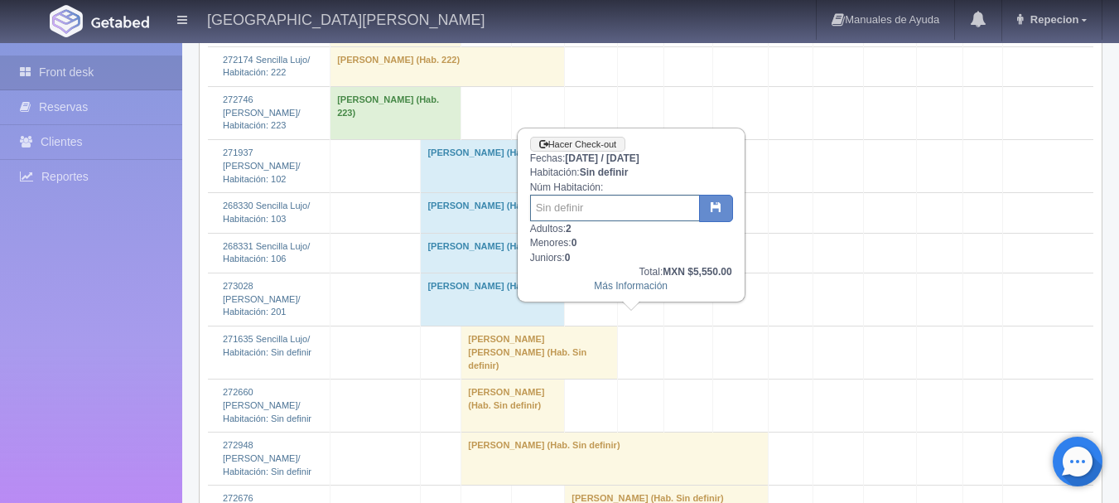
click at [548, 214] on input "text" at bounding box center [615, 208] width 170 height 27
type input "36"
click at [714, 212] on icon "button" at bounding box center [716, 206] width 11 height 11
